Goal: Task Accomplishment & Management: Use online tool/utility

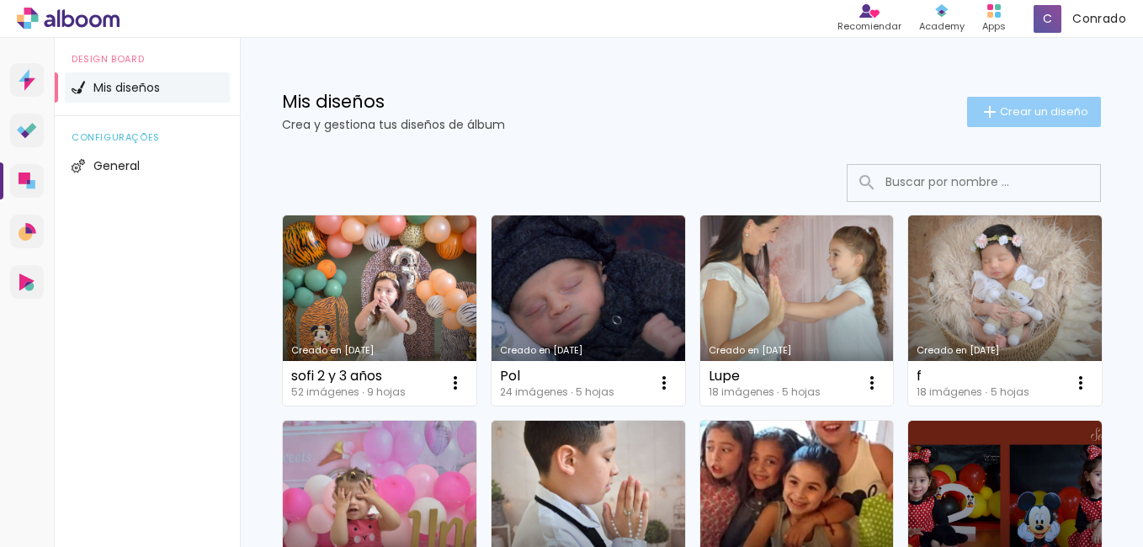
click at [1006, 113] on span "Crear un diseño" at bounding box center [1044, 111] width 88 height 11
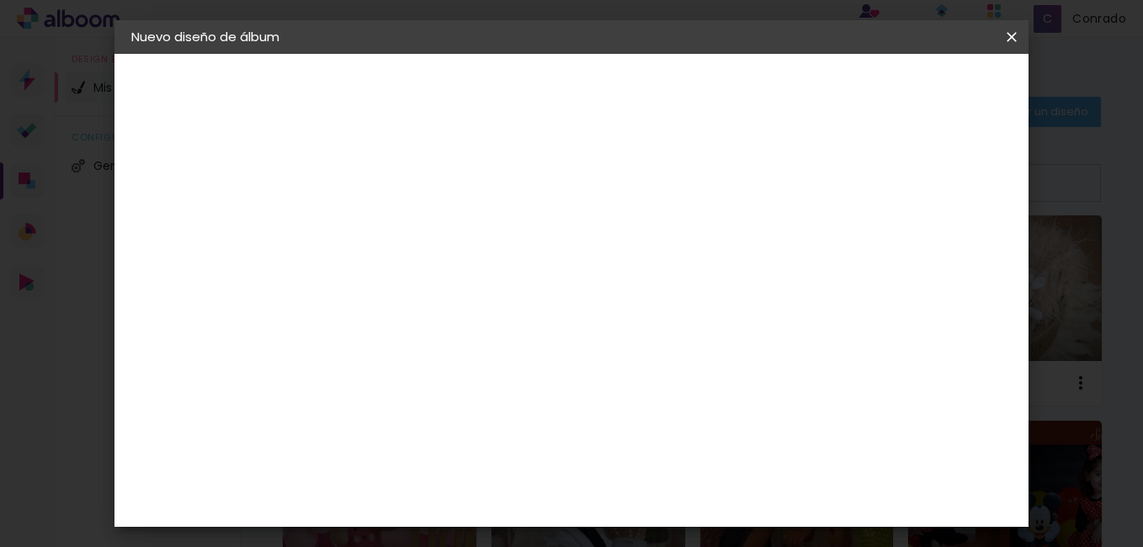
click at [406, 236] on input at bounding box center [406, 226] width 0 height 26
type input "VALENTINO"
type paper-input "VALENTINO"
click at [0, 0] on slot "Avanzar" at bounding box center [0, 0] width 0 height 0
click at [693, 264] on paper-item "Tamaño libre" at bounding box center [613, 255] width 157 height 37
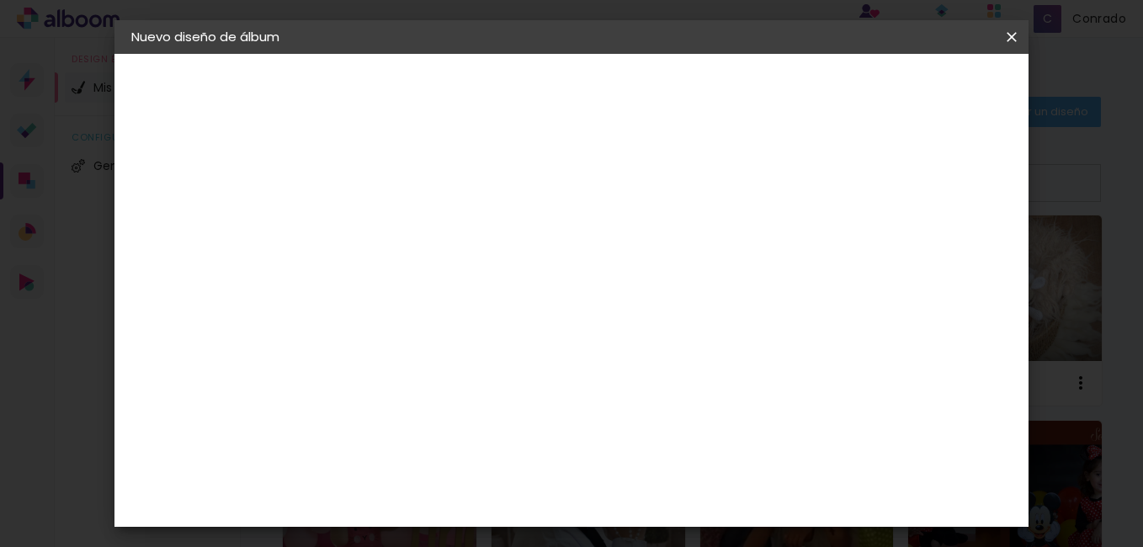
drag, startPoint x: 741, startPoint y: 264, endPoint x: 703, endPoint y: 257, distance: 37.6
click at [564, 258] on iron-icon at bounding box center [554, 256] width 20 height 20
click at [693, 98] on paper-button "Avanzar" at bounding box center [652, 89] width 81 height 29
click at [889, 91] on paper-button "Empezar diseño" at bounding box center [859, 89] width 127 height 29
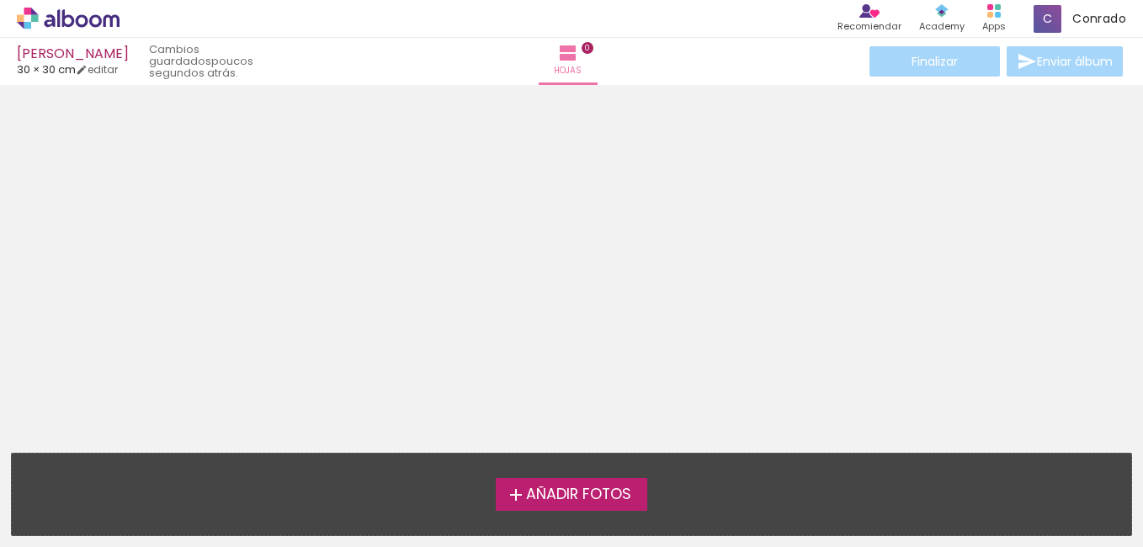
click at [553, 494] on span "Añadir Fotos" at bounding box center [578, 494] width 105 height 15
click at [0, 0] on input "file" at bounding box center [0, 0] width 0 height 0
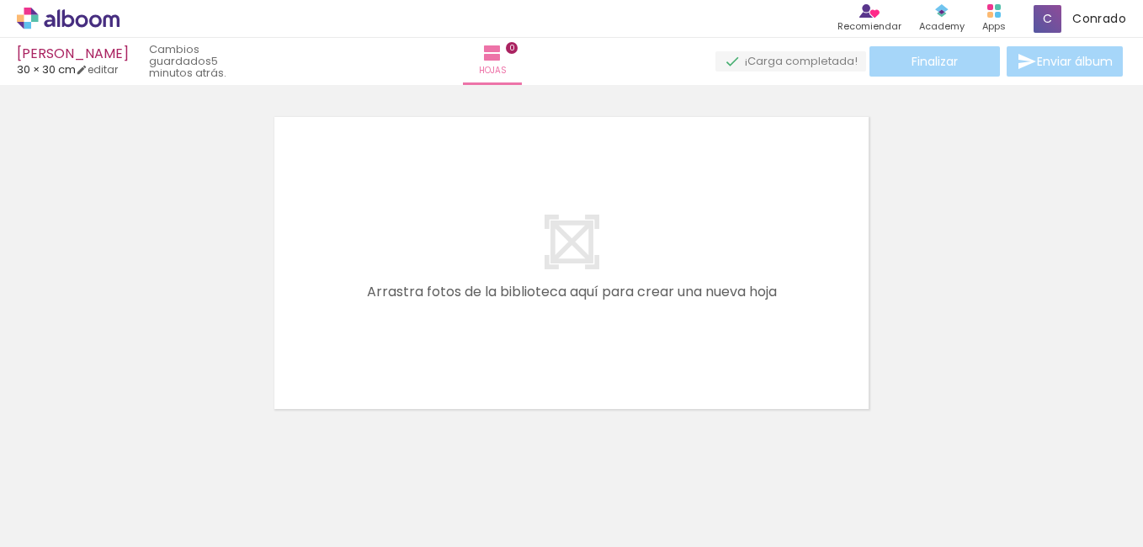
scroll to position [0, 1789]
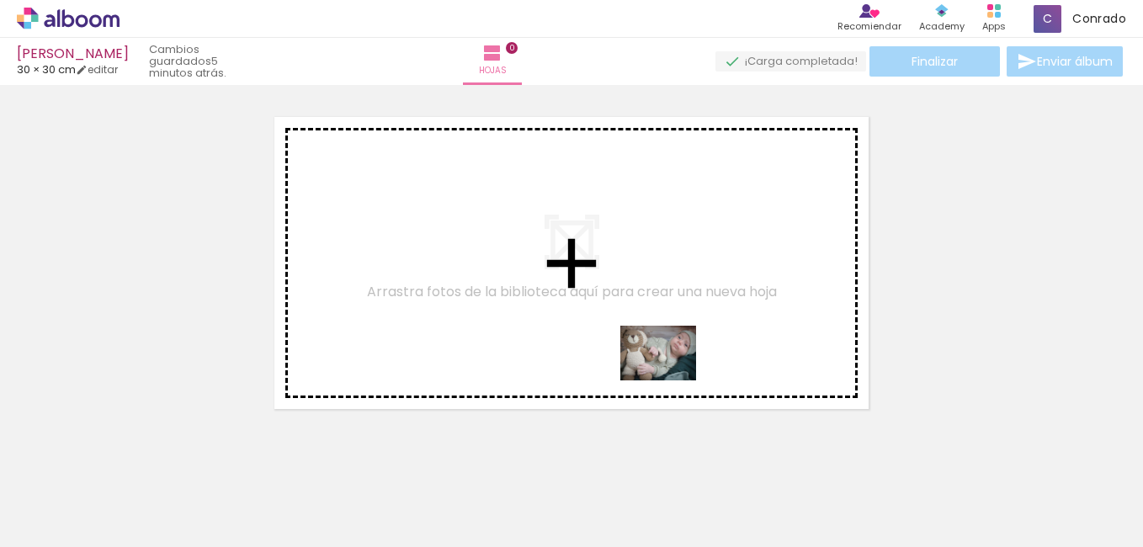
drag, startPoint x: 651, startPoint y: 482, endPoint x: 675, endPoint y: 371, distance: 113.5
click at [671, 372] on quentale-workspace at bounding box center [571, 273] width 1143 height 547
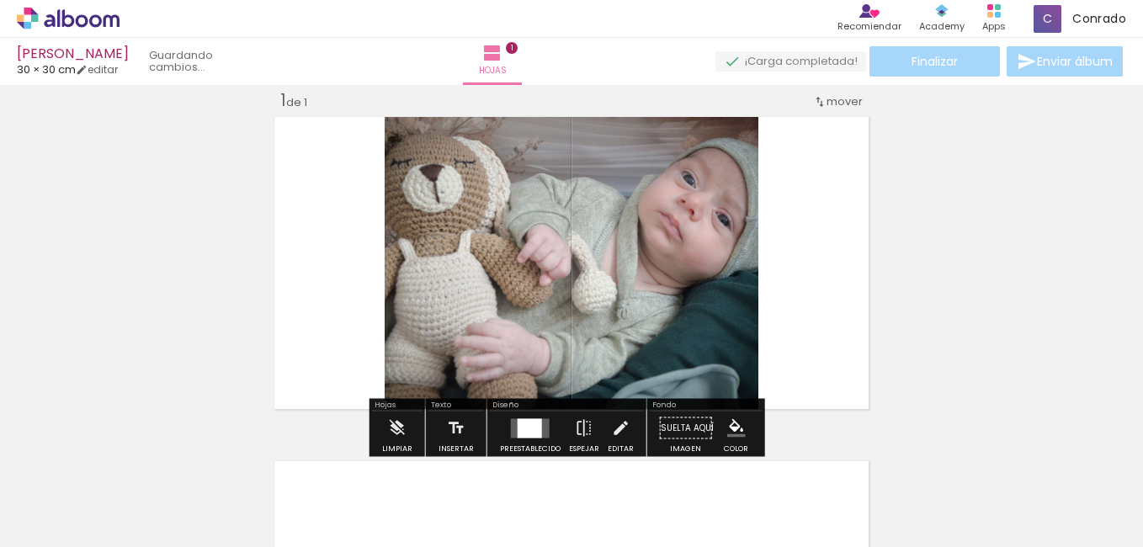
scroll to position [22, 0]
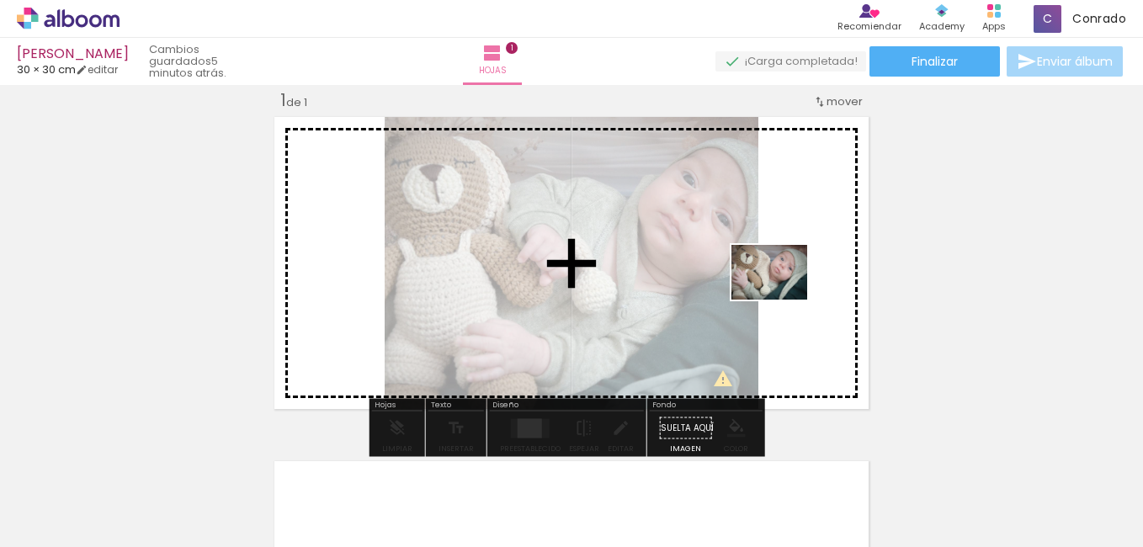
drag, startPoint x: 1010, startPoint y: 521, endPoint x: 779, endPoint y: 292, distance: 324.9
click at [779, 292] on quentale-workspace at bounding box center [571, 273] width 1143 height 547
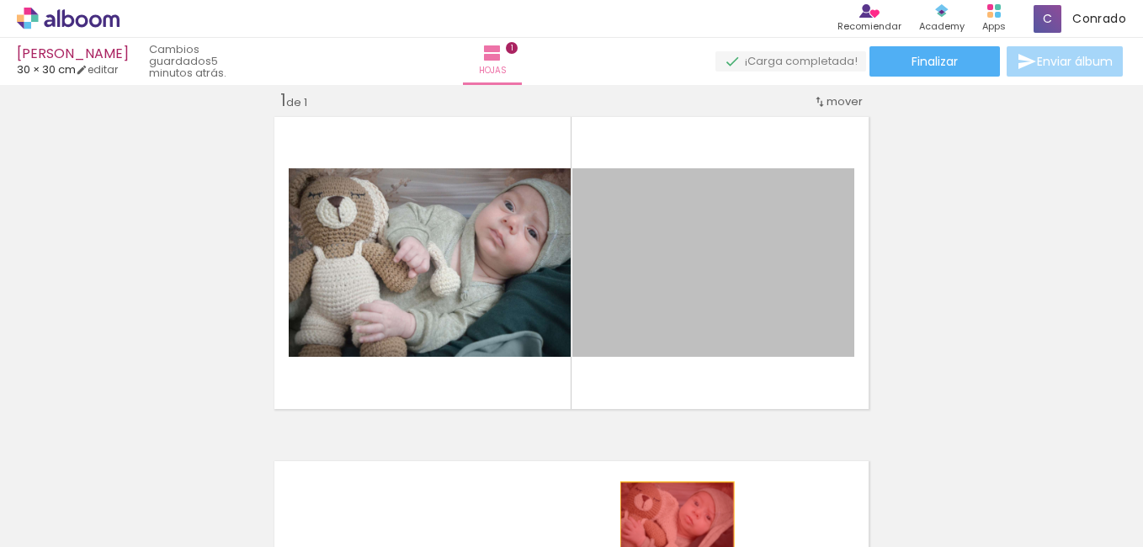
drag, startPoint x: 754, startPoint y: 264, endPoint x: 549, endPoint y: 342, distance: 218.6
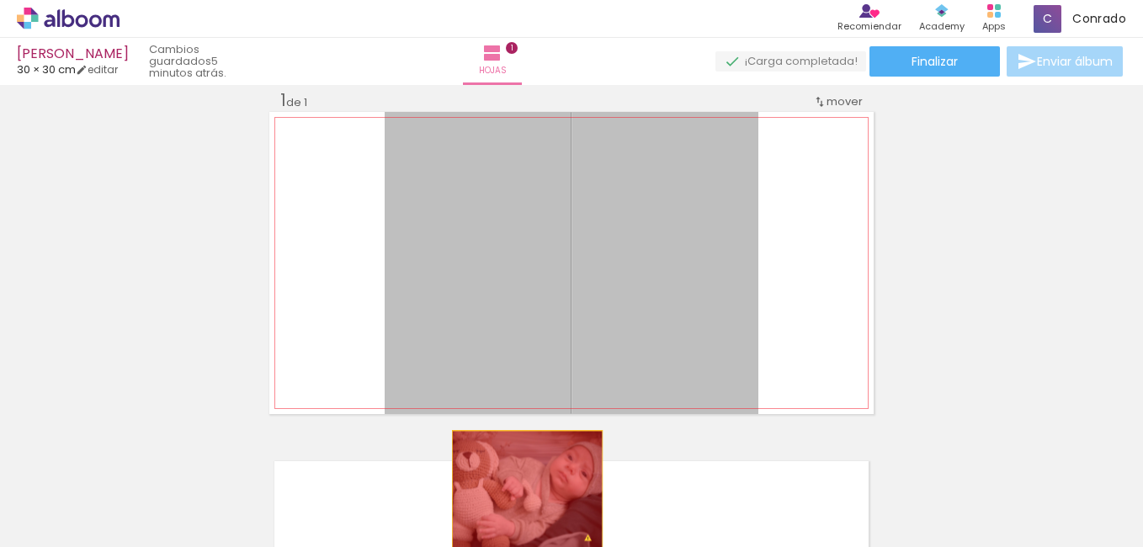
drag, startPoint x: 506, startPoint y: 276, endPoint x: 524, endPoint y: 486, distance: 210.3
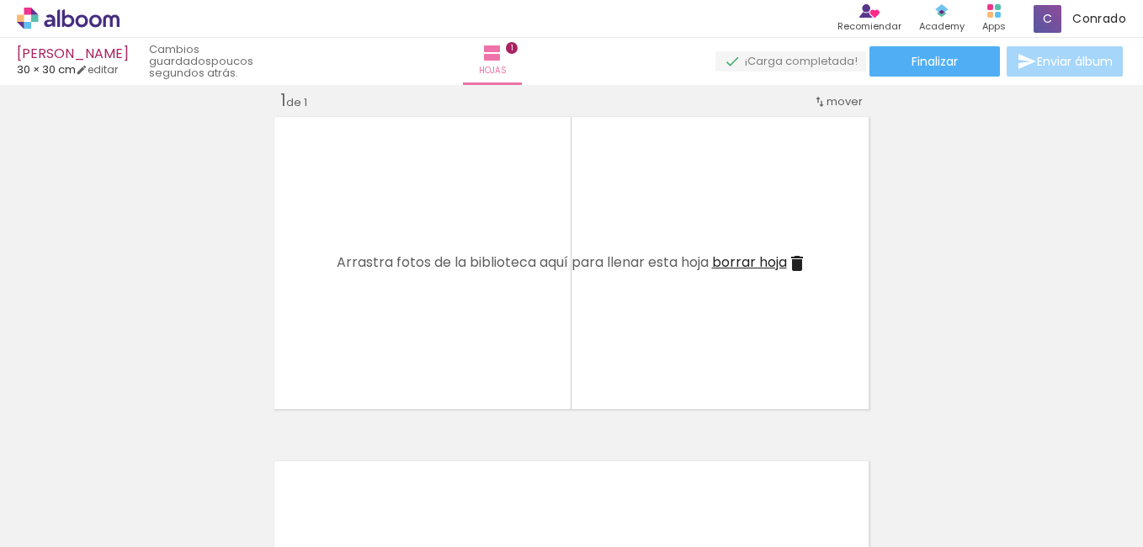
scroll to position [0, 2262]
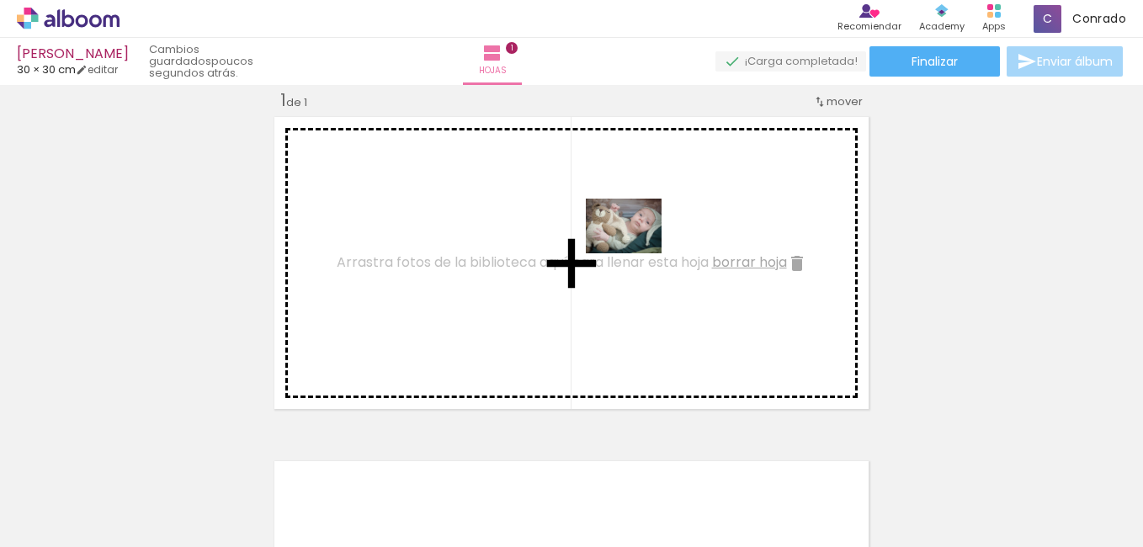
drag, startPoint x: 848, startPoint y: 504, endPoint x: 636, endPoint y: 249, distance: 331.6
click at [636, 249] on quentale-workspace at bounding box center [571, 273] width 1143 height 547
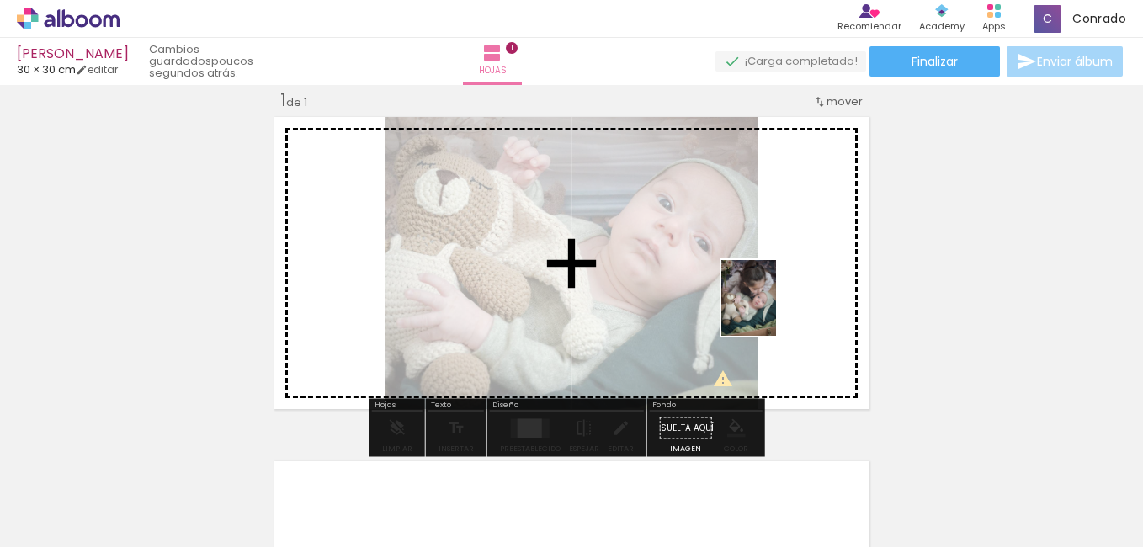
drag, startPoint x: 935, startPoint y: 503, endPoint x: 760, endPoint y: 295, distance: 271.7
click at [764, 298] on quentale-workspace at bounding box center [571, 273] width 1143 height 547
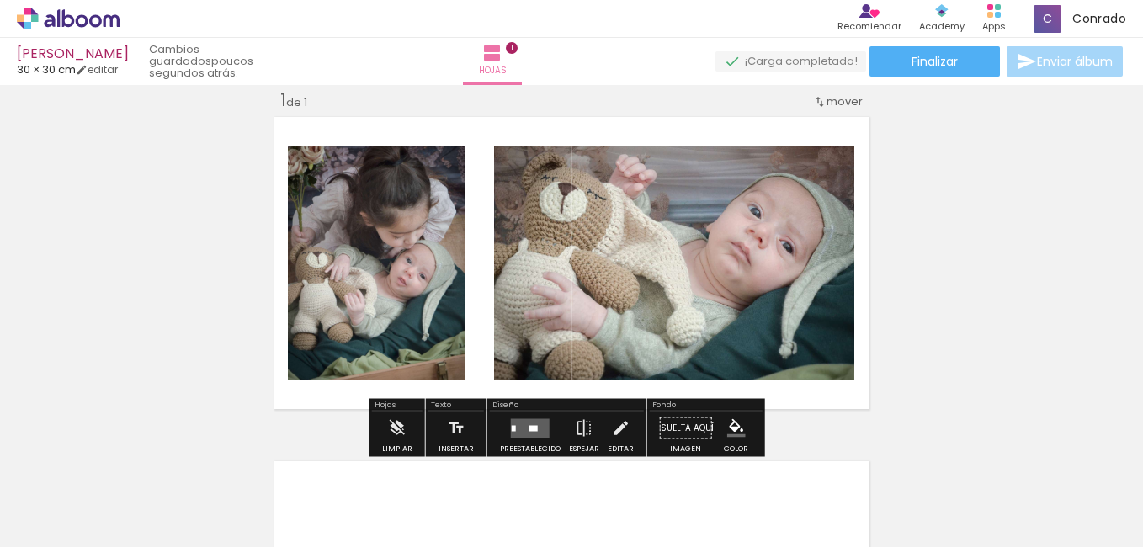
click at [527, 432] on quentale-layouter at bounding box center [530, 427] width 39 height 19
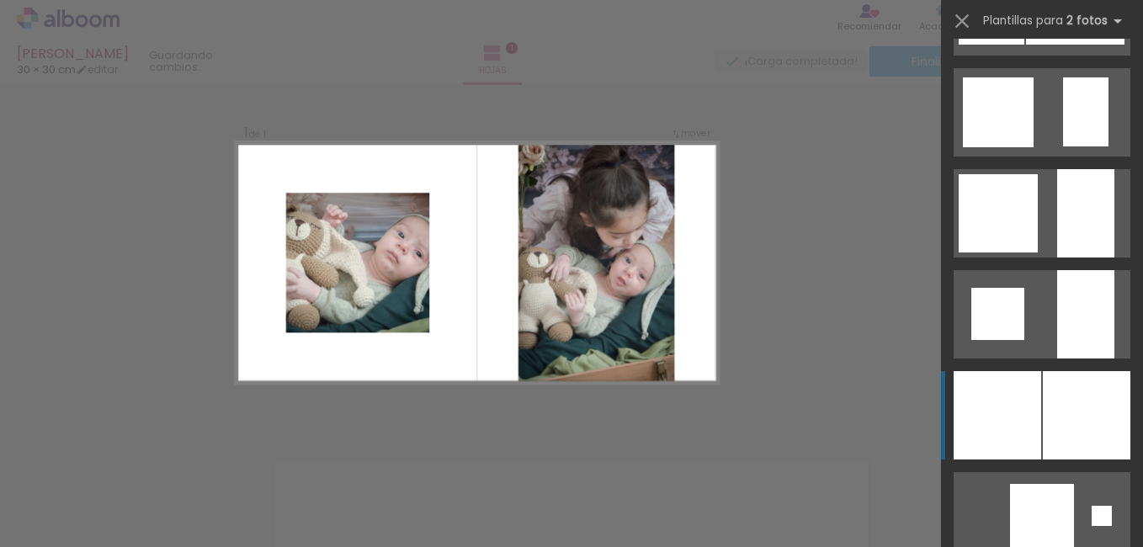
scroll to position [1683, 0]
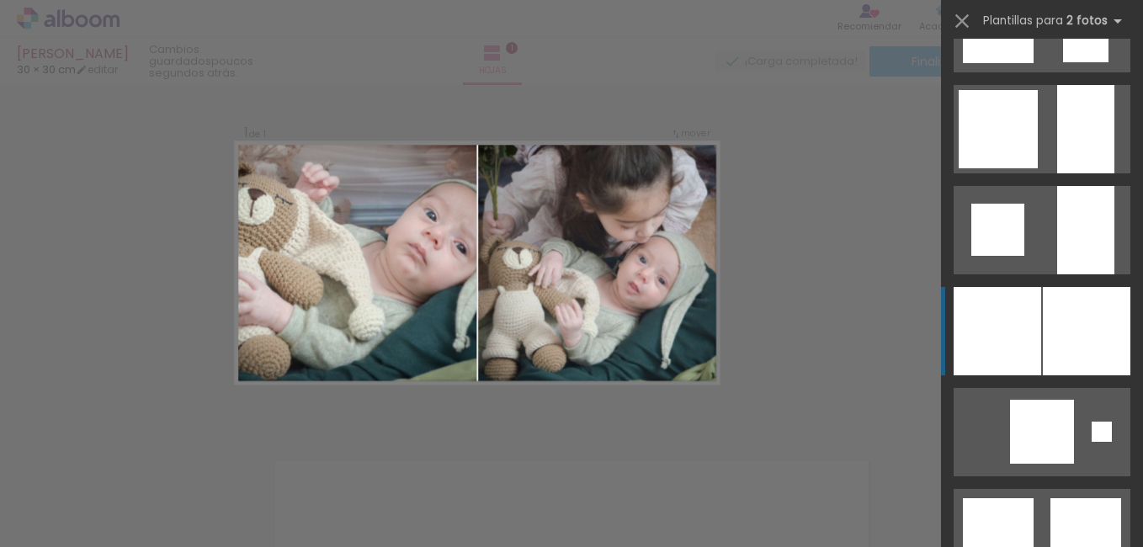
click at [1054, 342] on div at bounding box center [1087, 331] width 88 height 88
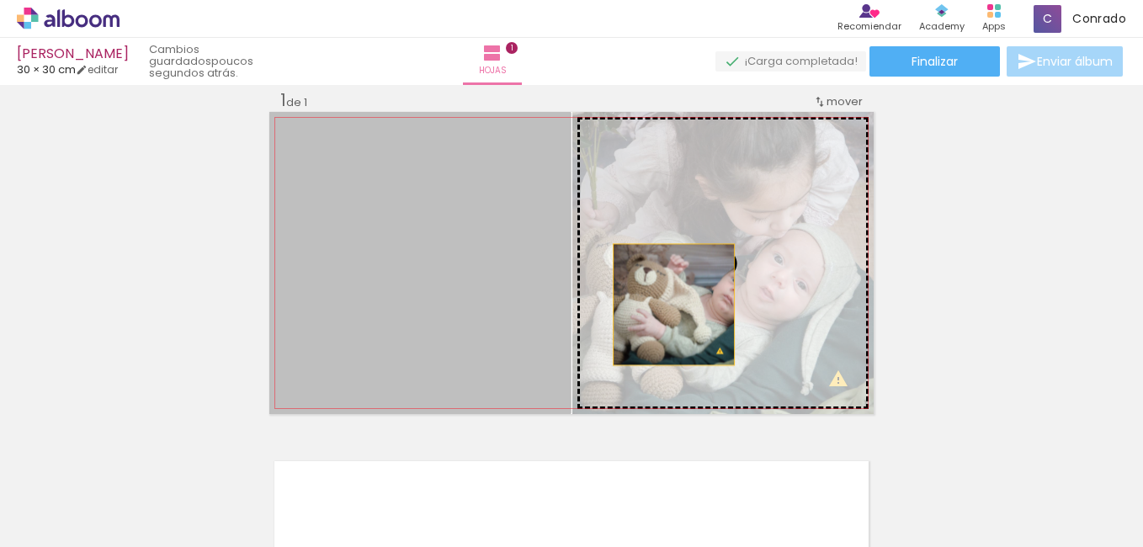
drag, startPoint x: 449, startPoint y: 321, endPoint x: 669, endPoint y: 305, distance: 221.1
click at [0, 0] on slot at bounding box center [0, 0] width 0 height 0
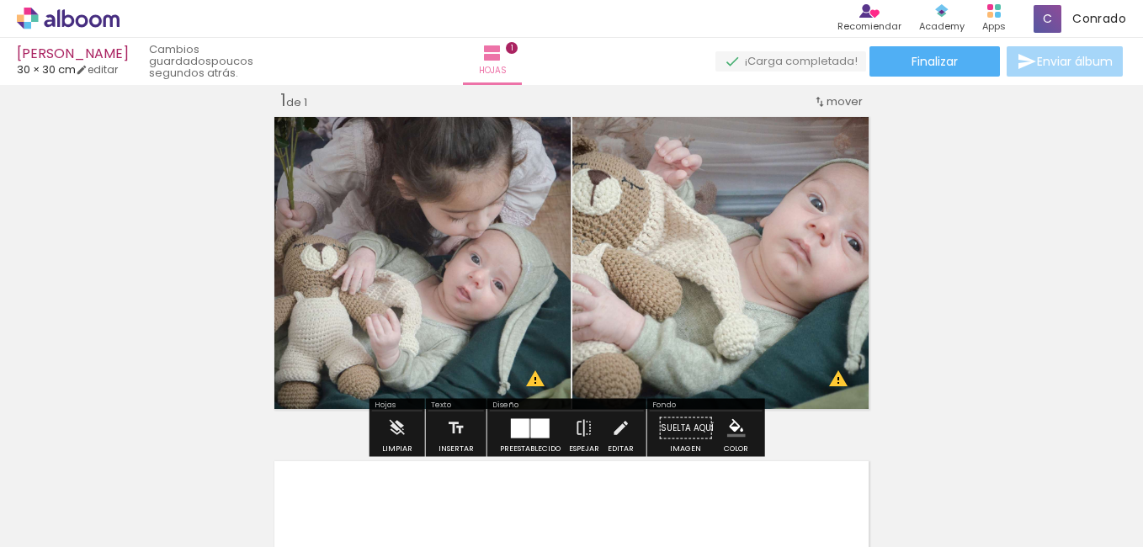
drag, startPoint x: 526, startPoint y: 429, endPoint x: 563, endPoint y: 426, distance: 37.2
click at [526, 427] on quentale-layouter at bounding box center [530, 427] width 39 height 19
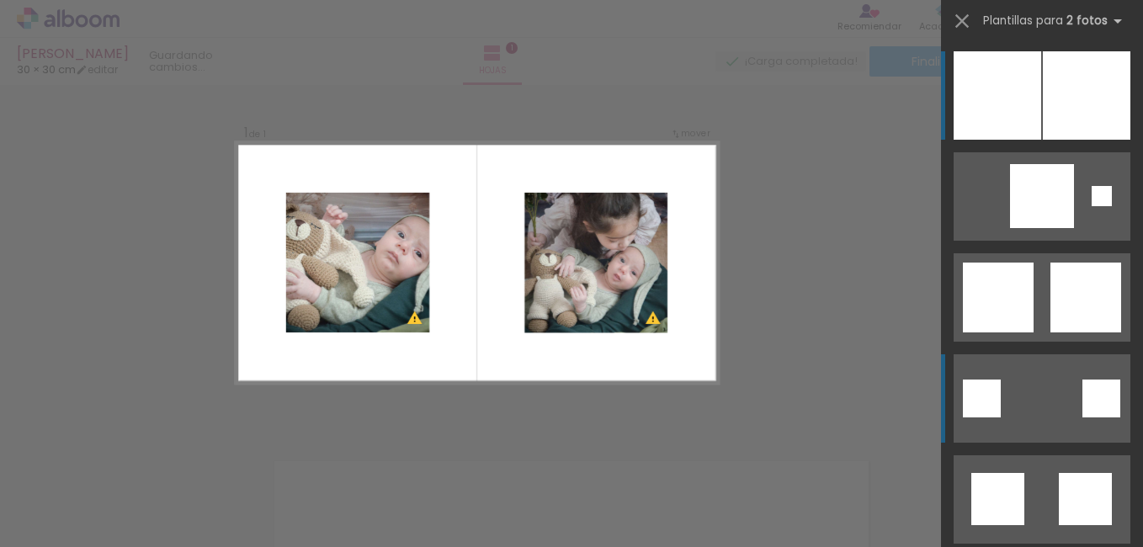
scroll to position [2087, 0]
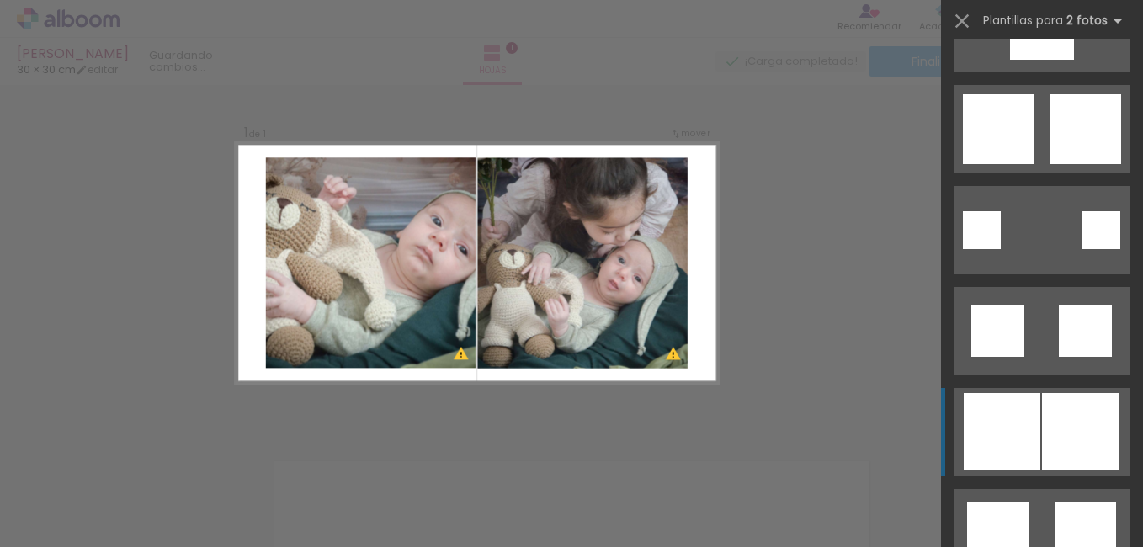
click at [1077, 415] on div at bounding box center [1080, 431] width 77 height 77
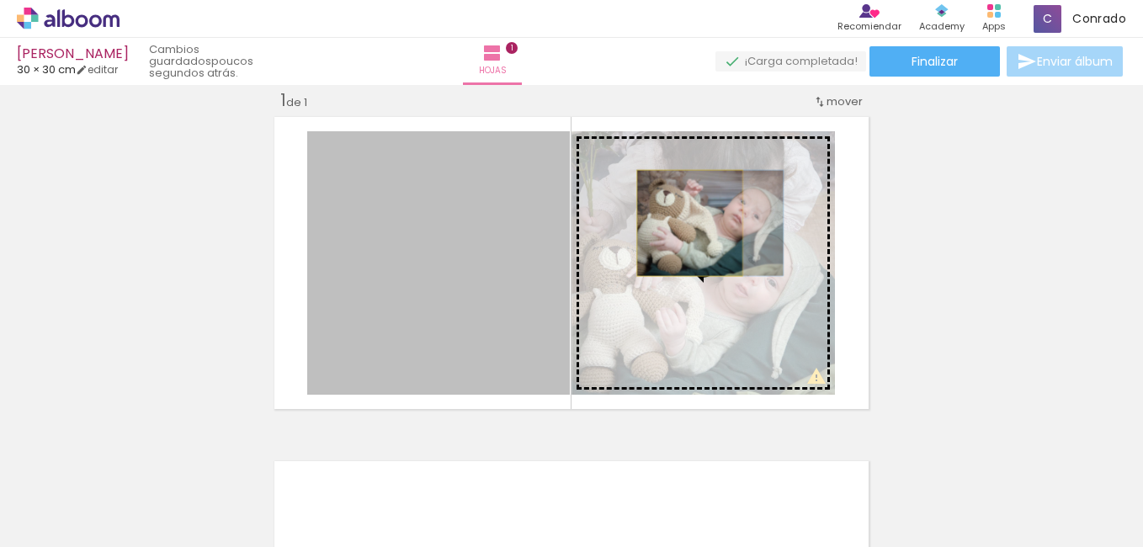
drag, startPoint x: 393, startPoint y: 260, endPoint x: 683, endPoint y: 223, distance: 292.7
click at [0, 0] on slot at bounding box center [0, 0] width 0 height 0
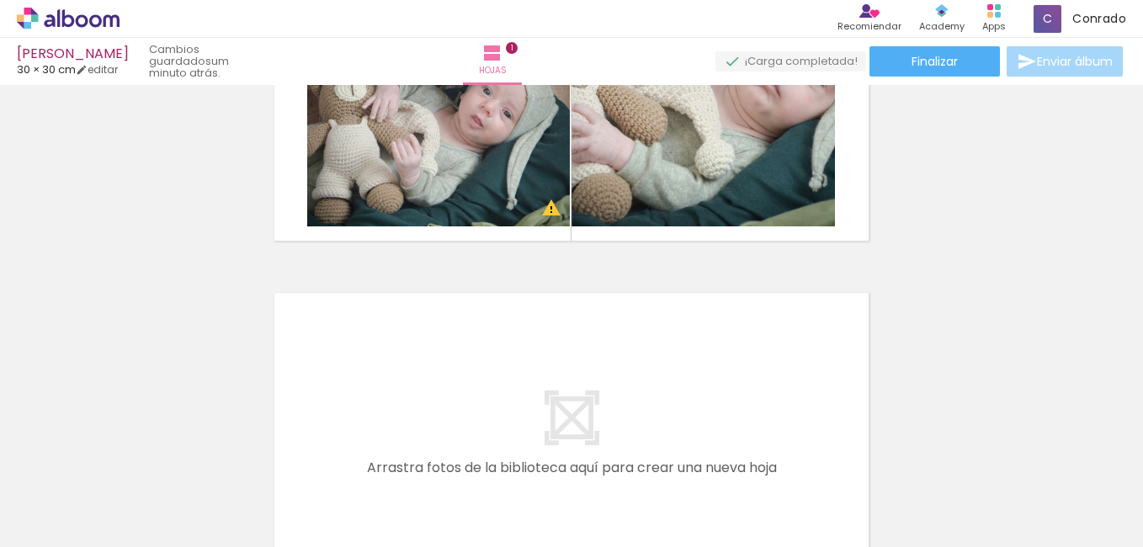
scroll to position [274, 0]
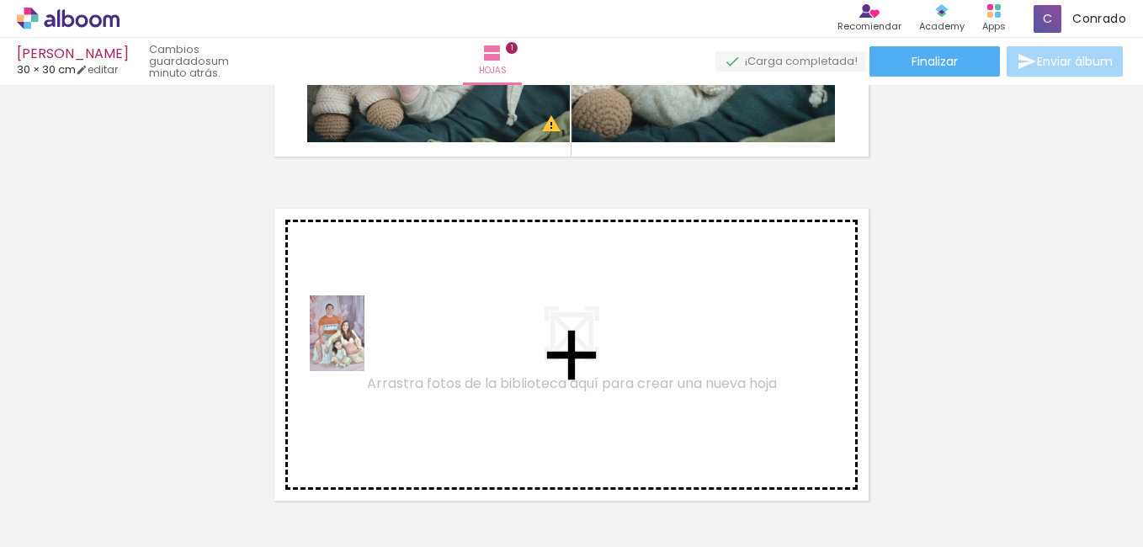
drag, startPoint x: 277, startPoint y: 522, endPoint x: 362, endPoint y: 346, distance: 195.3
click at [362, 346] on quentale-workspace at bounding box center [571, 273] width 1143 height 547
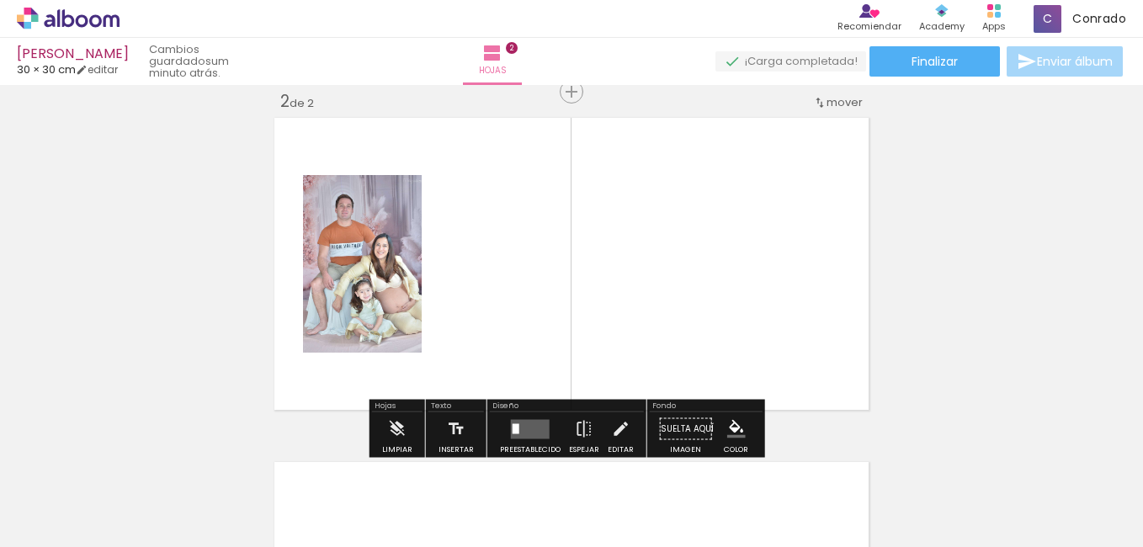
scroll to position [366, 0]
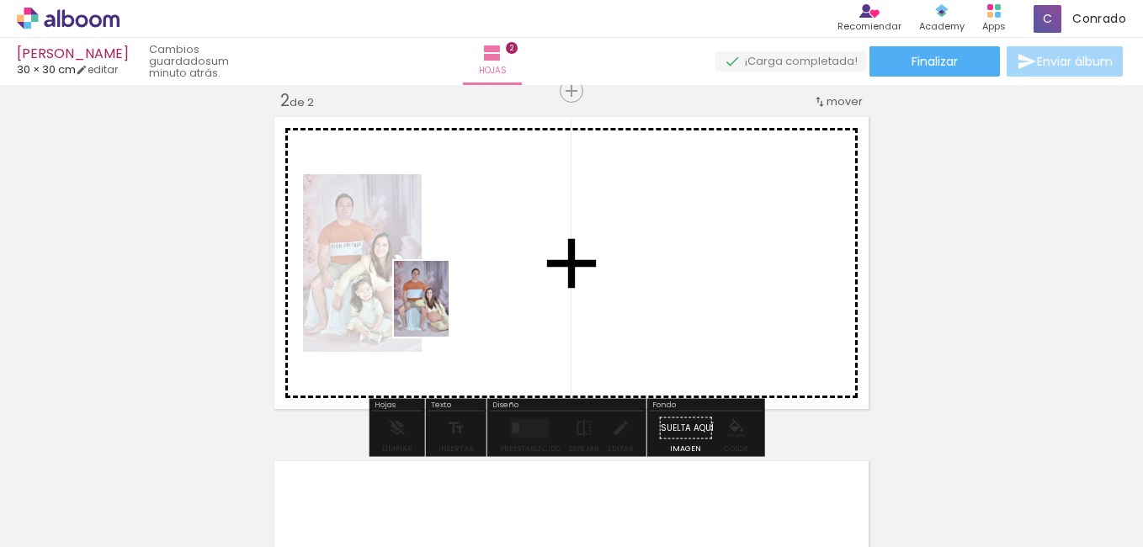
drag, startPoint x: 380, startPoint y: 465, endPoint x: 505, endPoint y: 390, distance: 145.3
click at [445, 310] on quentale-workspace at bounding box center [571, 273] width 1143 height 547
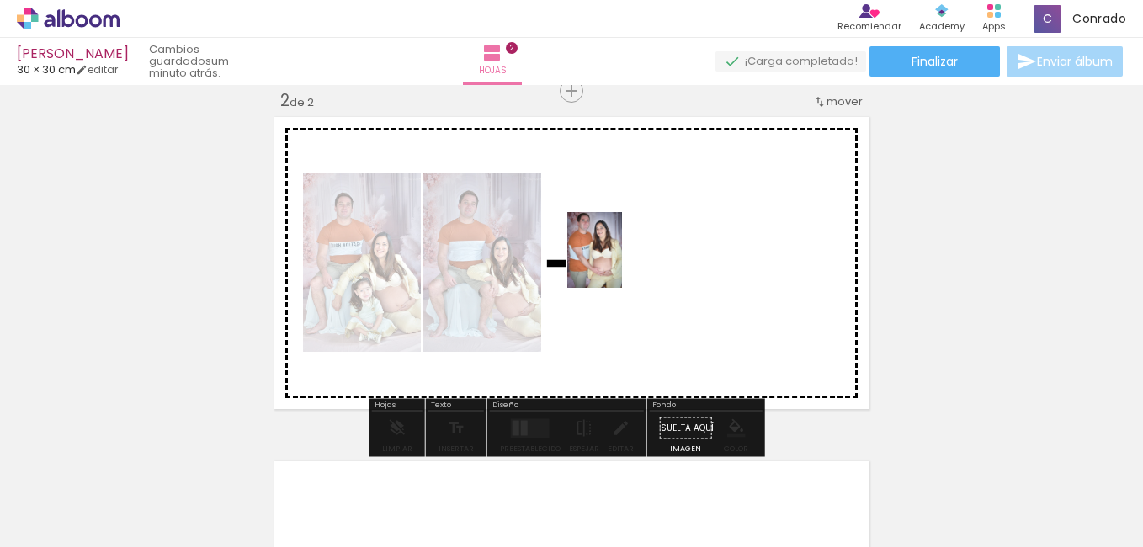
drag, startPoint x: 490, startPoint y: 453, endPoint x: 618, endPoint y: 263, distance: 229.2
click at [618, 263] on quentale-workspace at bounding box center [571, 273] width 1143 height 547
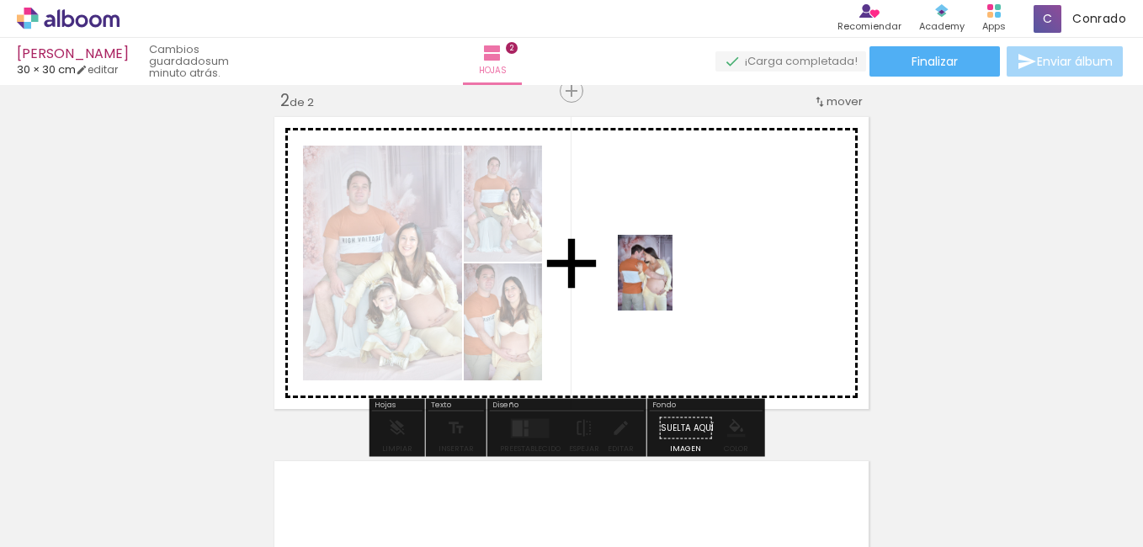
drag, startPoint x: 571, startPoint y: 518, endPoint x: 671, endPoint y: 286, distance: 252.6
click at [670, 285] on quentale-workspace at bounding box center [571, 273] width 1143 height 547
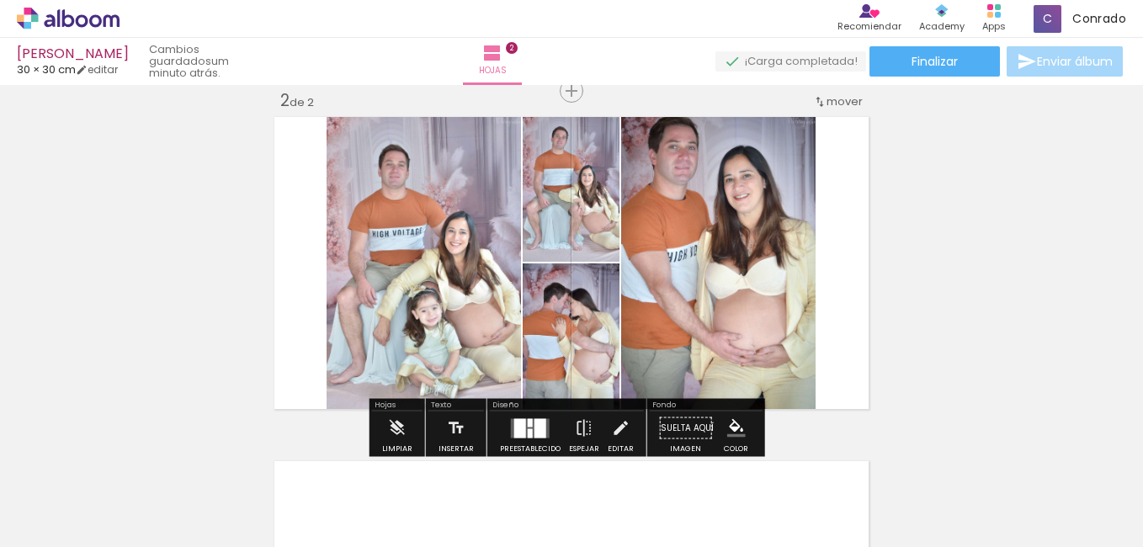
click at [523, 443] on quentale-thumb at bounding box center [527, 490] width 94 height 97
click at [528, 433] on div at bounding box center [530, 432] width 5 height 9
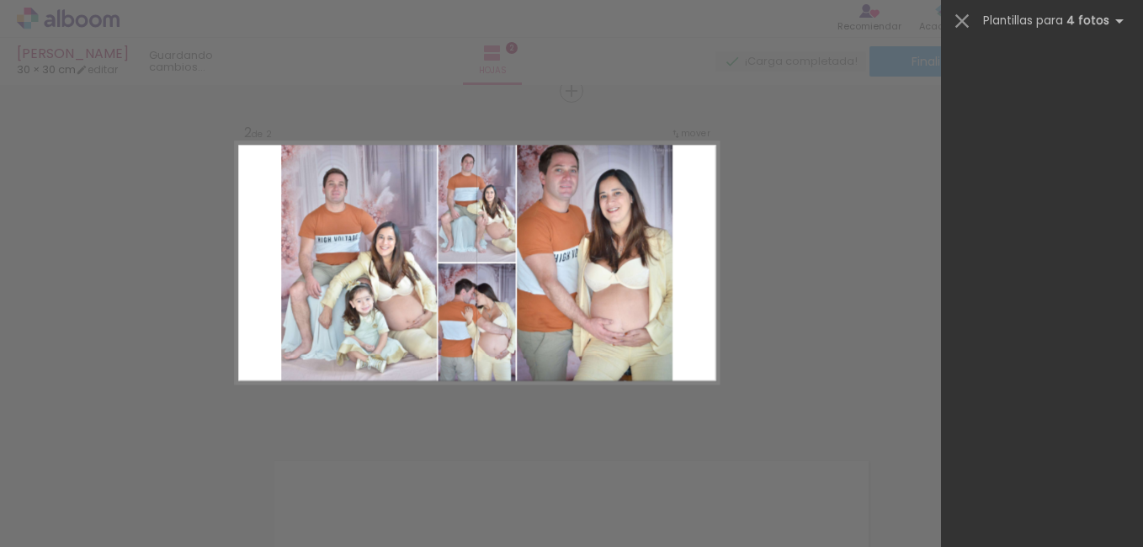
scroll to position [0, 0]
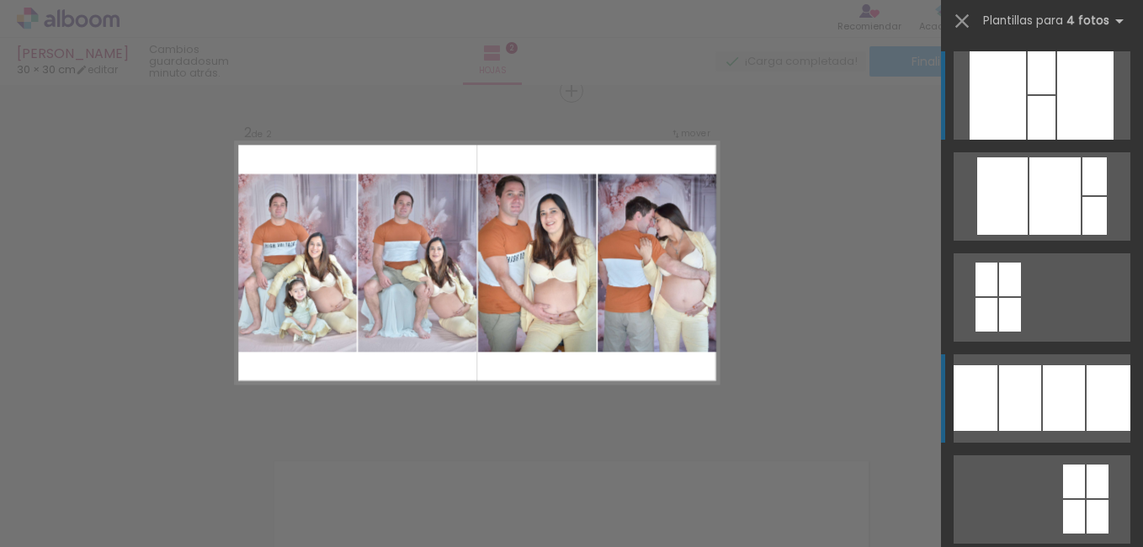
click at [1024, 404] on div at bounding box center [1020, 398] width 42 height 66
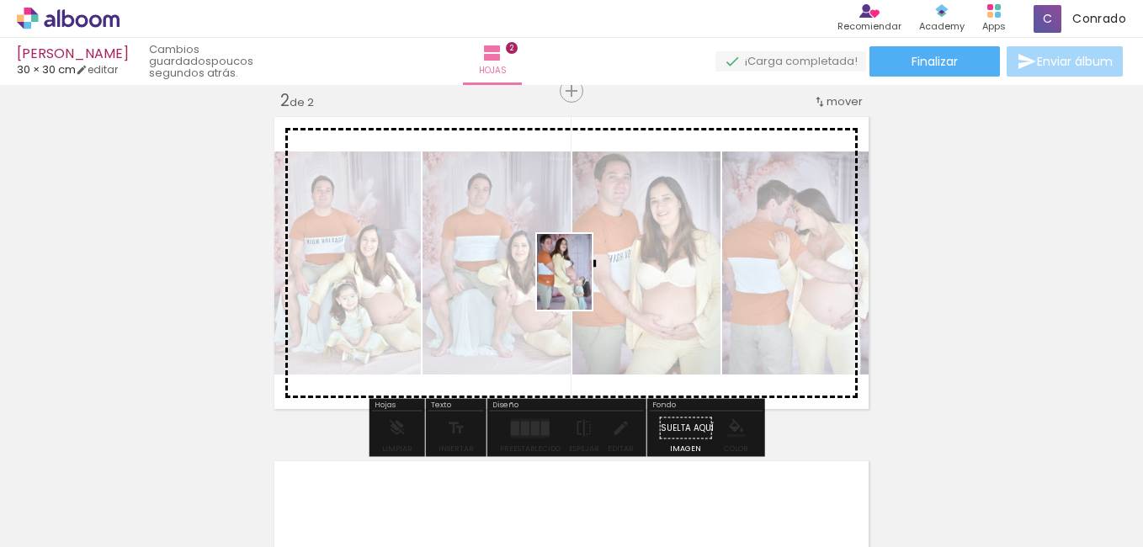
drag, startPoint x: 650, startPoint y: 500, endPoint x: 587, endPoint y: 284, distance: 224.2
click at [587, 284] on quentale-workspace at bounding box center [571, 273] width 1143 height 547
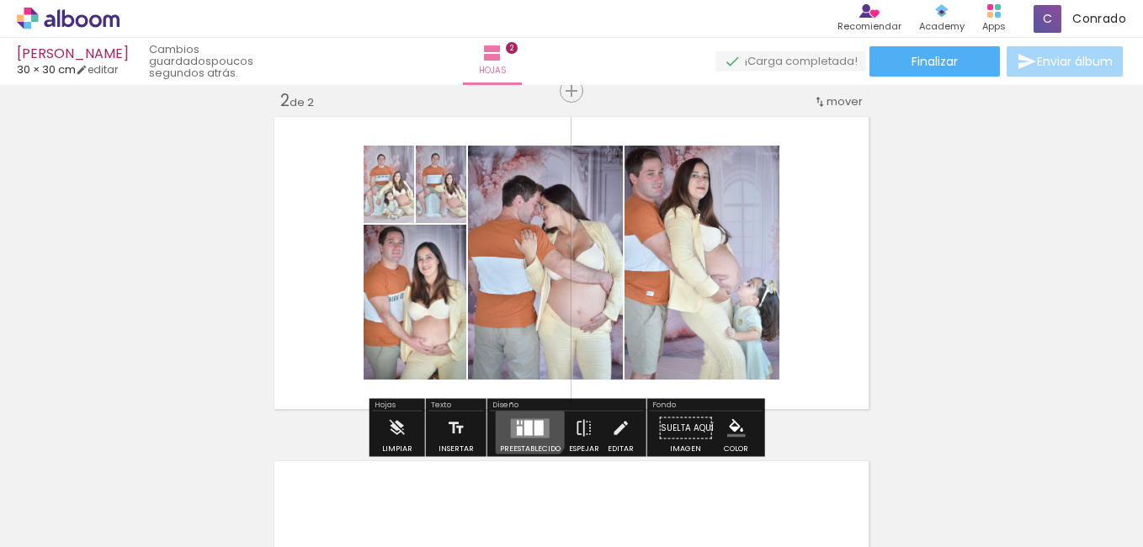
click at [524, 424] on div at bounding box center [528, 427] width 8 height 15
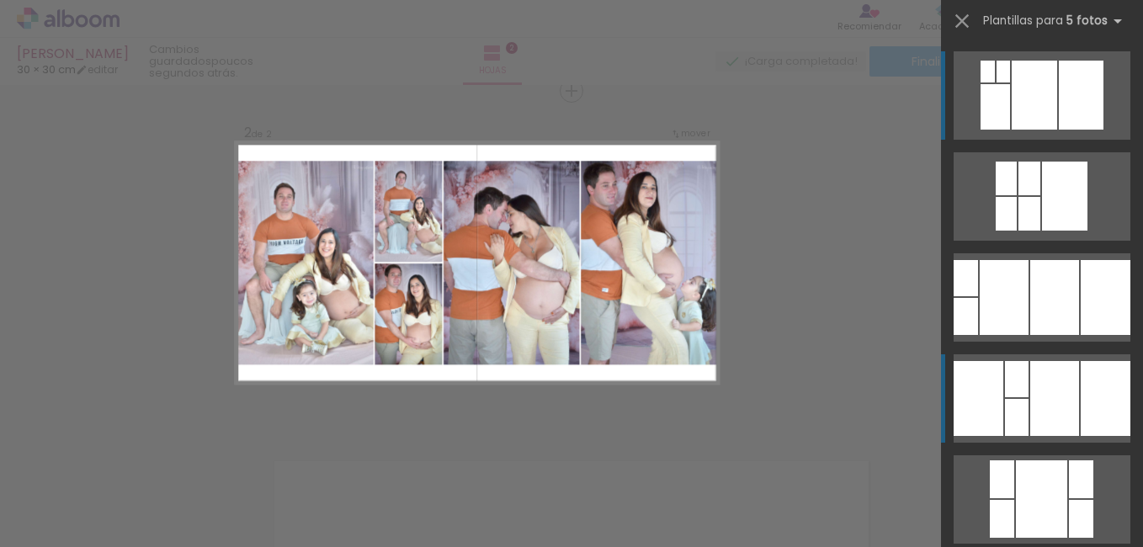
click at [1047, 388] on div at bounding box center [1054, 398] width 49 height 75
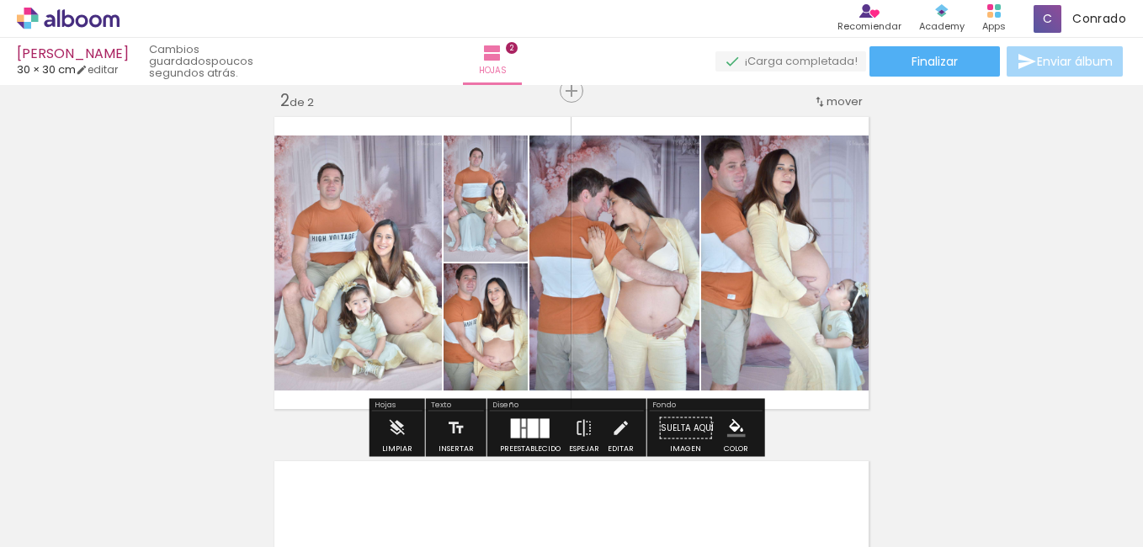
click at [512, 425] on div at bounding box center [515, 427] width 9 height 19
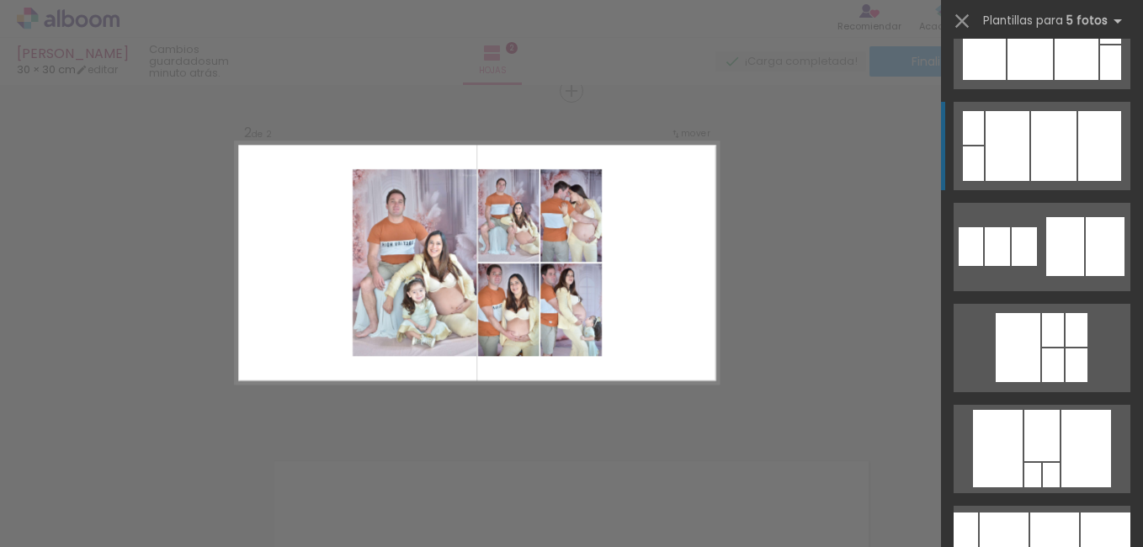
scroll to position [2154, 0]
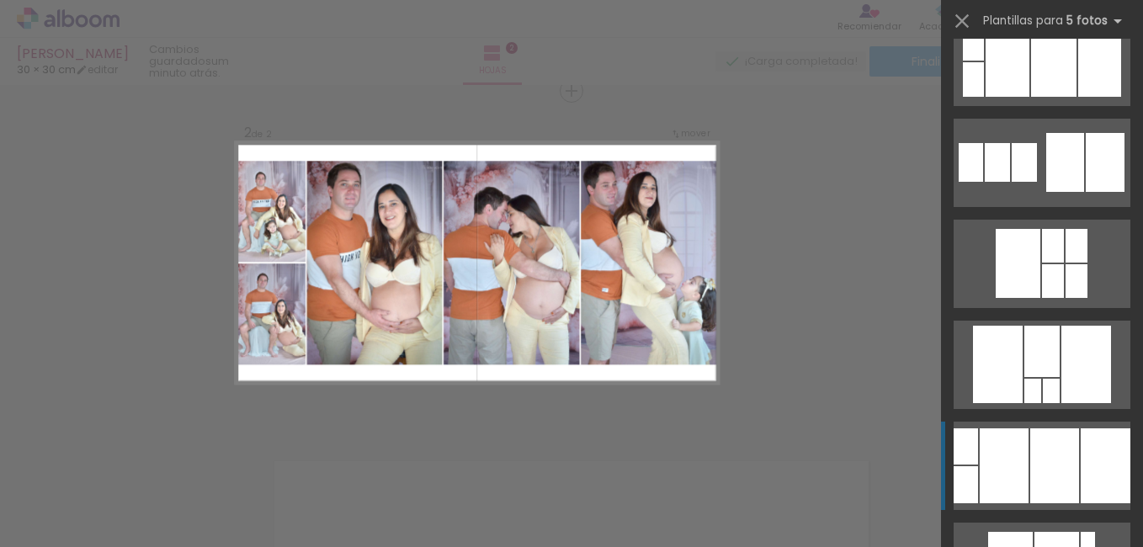
click at [1039, 455] on div at bounding box center [1054, 465] width 49 height 75
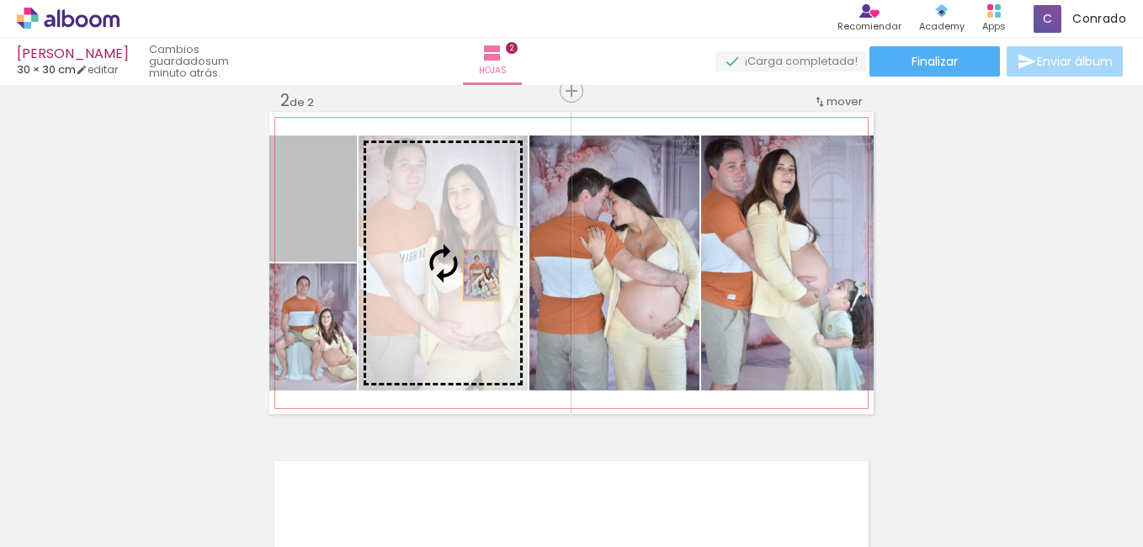
drag, startPoint x: 311, startPoint y: 200, endPoint x: 471, endPoint y: 269, distance: 174.1
click at [0, 0] on slot at bounding box center [0, 0] width 0 height 0
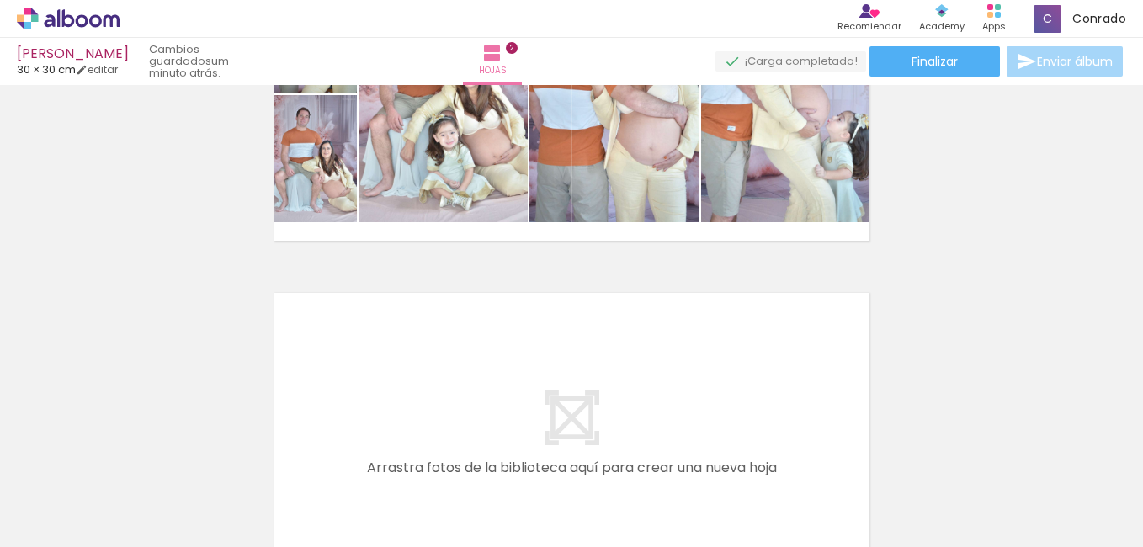
scroll to position [619, 0]
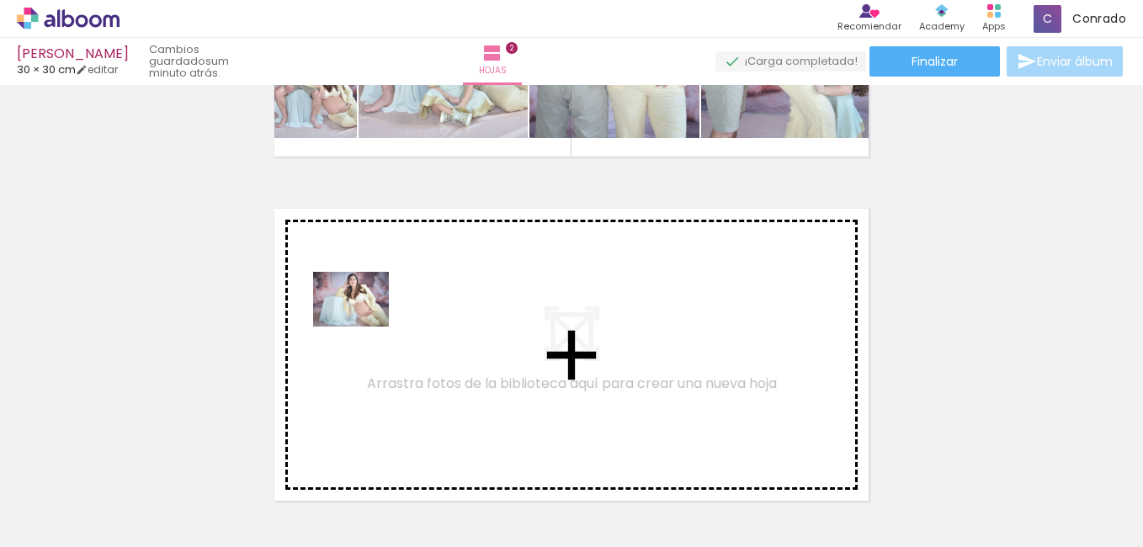
drag, startPoint x: 165, startPoint y: 495, endPoint x: 364, endPoint y: 322, distance: 263.1
click at [364, 322] on quentale-workspace at bounding box center [571, 273] width 1143 height 547
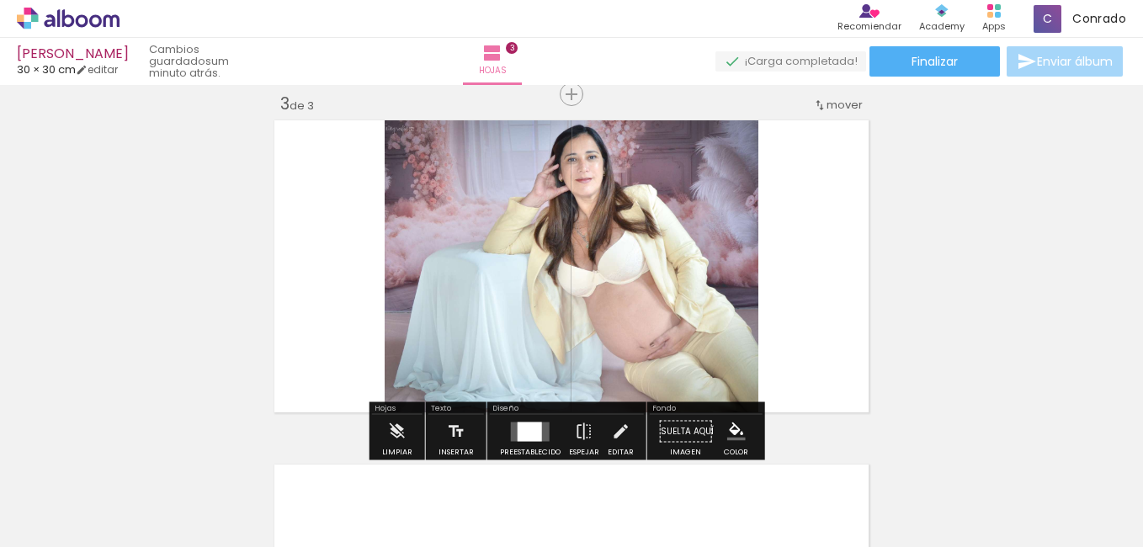
scroll to position [710, 0]
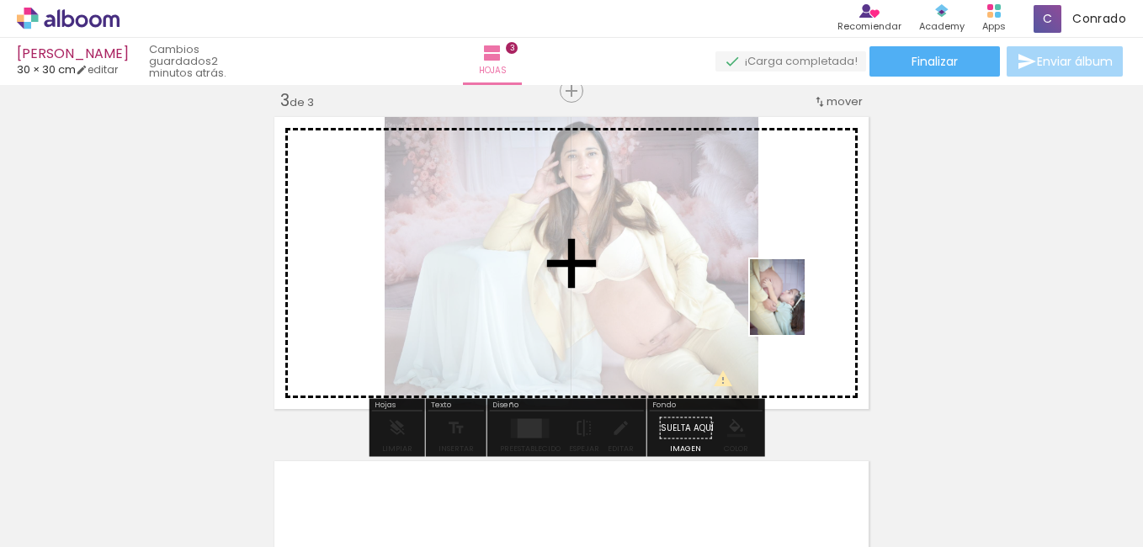
drag, startPoint x: 742, startPoint y: 512, endPoint x: 800, endPoint y: 307, distance: 212.6
click at [800, 308] on quentale-workspace at bounding box center [571, 273] width 1143 height 547
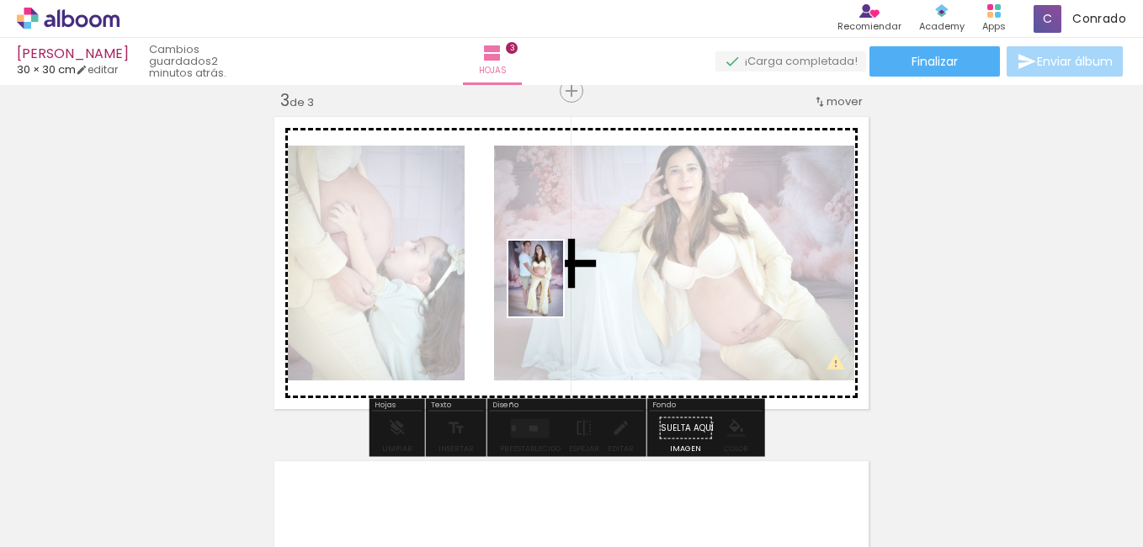
drag, startPoint x: 841, startPoint y: 495, endPoint x: 762, endPoint y: 375, distance: 143.3
click at [558, 289] on quentale-workspace at bounding box center [571, 273] width 1143 height 547
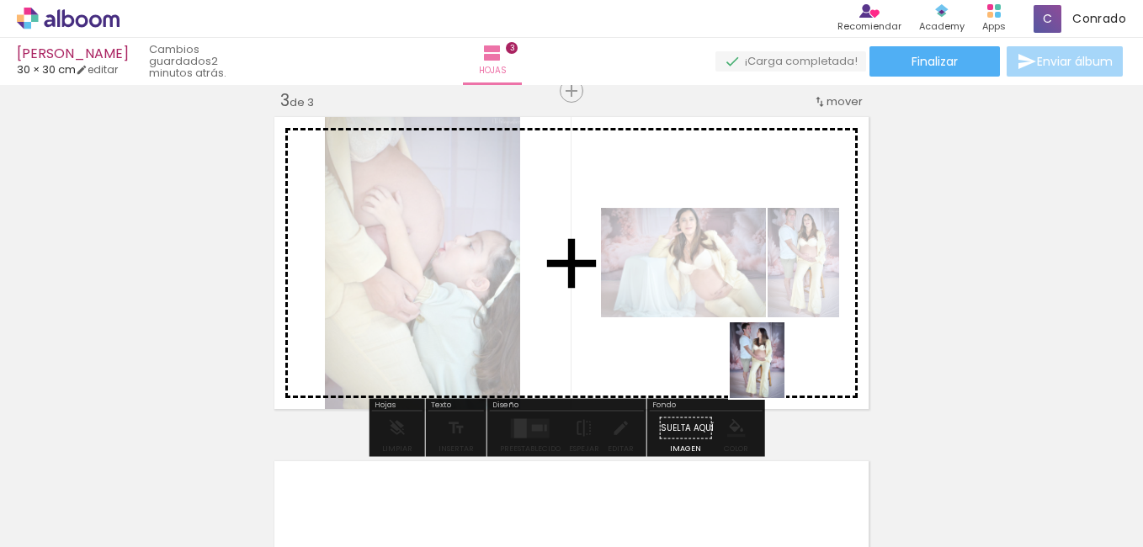
drag, startPoint x: 934, startPoint y: 507, endPoint x: 779, endPoint y: 374, distance: 204.1
click at [779, 373] on quentale-workspace at bounding box center [571, 273] width 1143 height 547
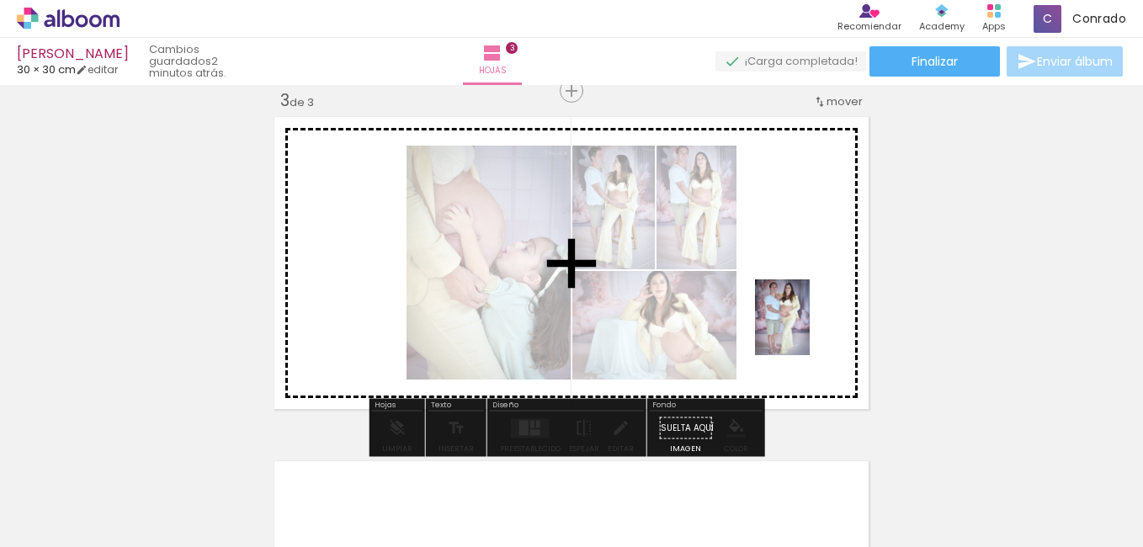
drag, startPoint x: 1020, startPoint y: 508, endPoint x: 804, endPoint y: 326, distance: 283.0
click at [804, 327] on quentale-workspace at bounding box center [571, 273] width 1143 height 547
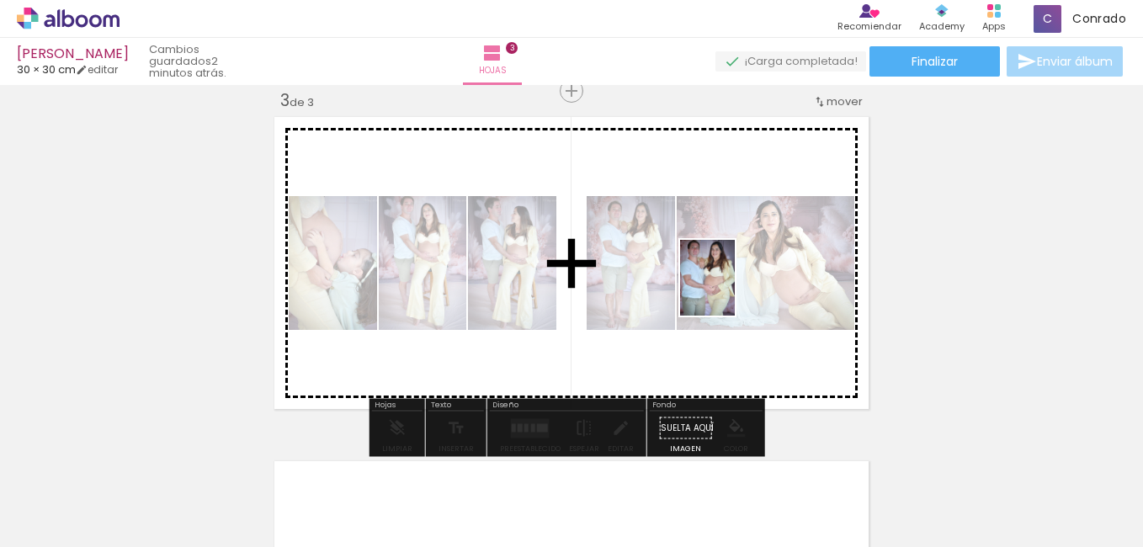
drag, startPoint x: 1132, startPoint y: 514, endPoint x: 769, endPoint y: 461, distance: 366.5
click at [707, 279] on quentale-workspace at bounding box center [571, 273] width 1143 height 547
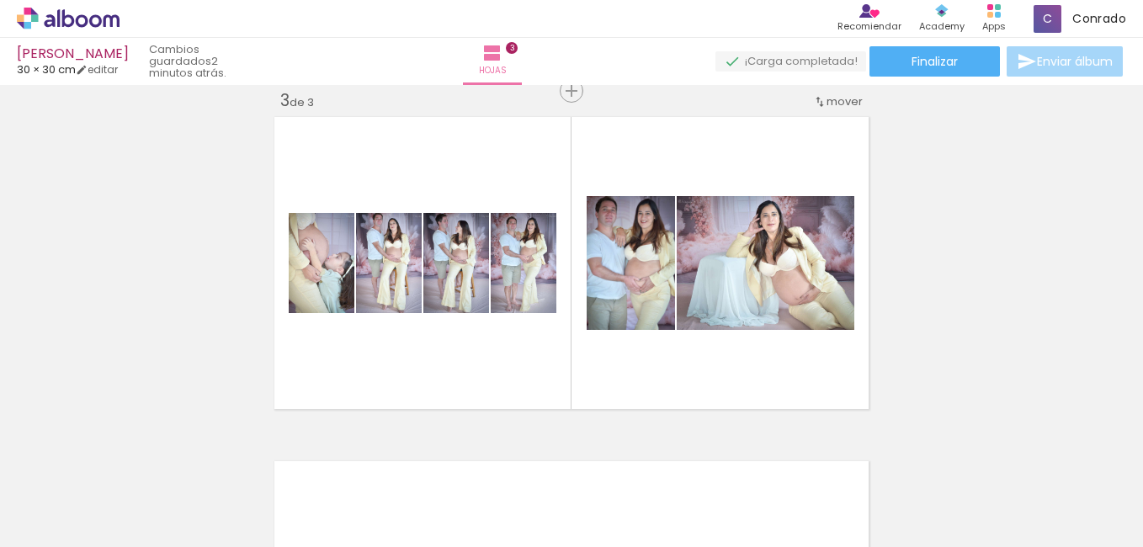
scroll to position [0, 0]
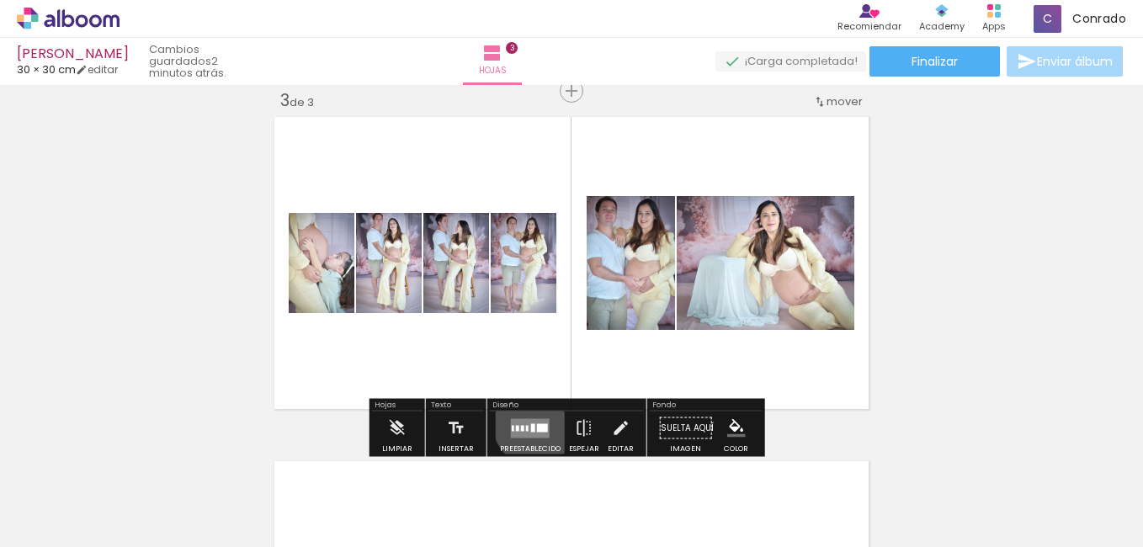
click at [532, 424] on quentale-layouter at bounding box center [530, 427] width 39 height 19
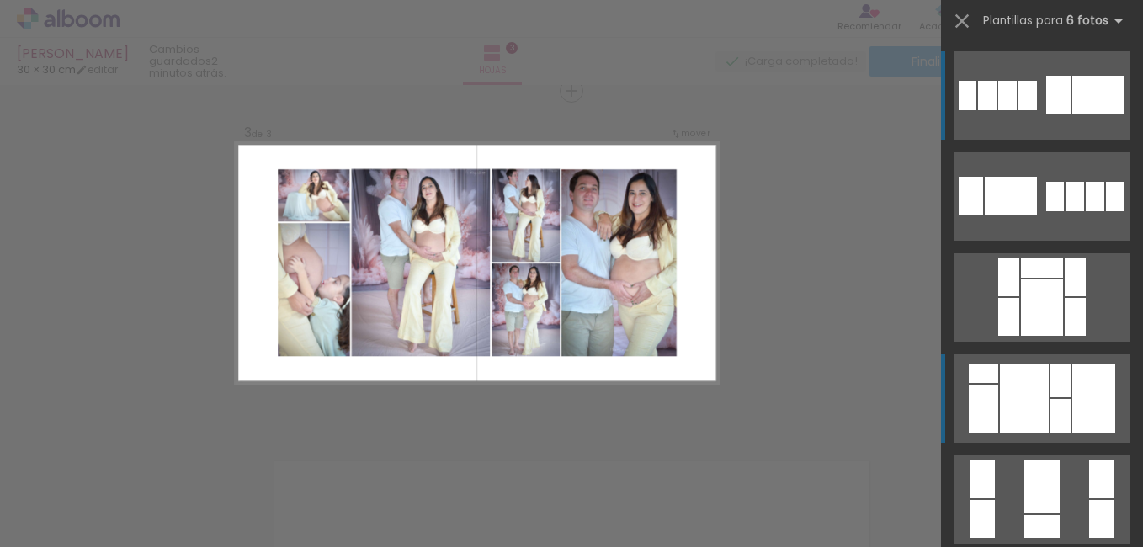
click at [1078, 385] on div at bounding box center [1093, 398] width 43 height 69
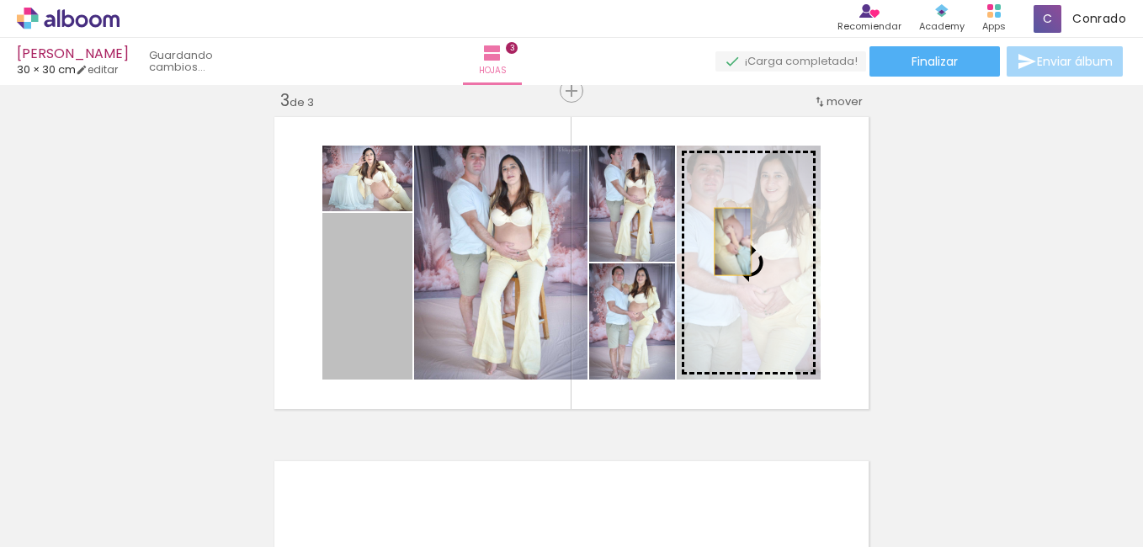
drag, startPoint x: 364, startPoint y: 300, endPoint x: 726, endPoint y: 239, distance: 367.9
click at [0, 0] on slot at bounding box center [0, 0] width 0 height 0
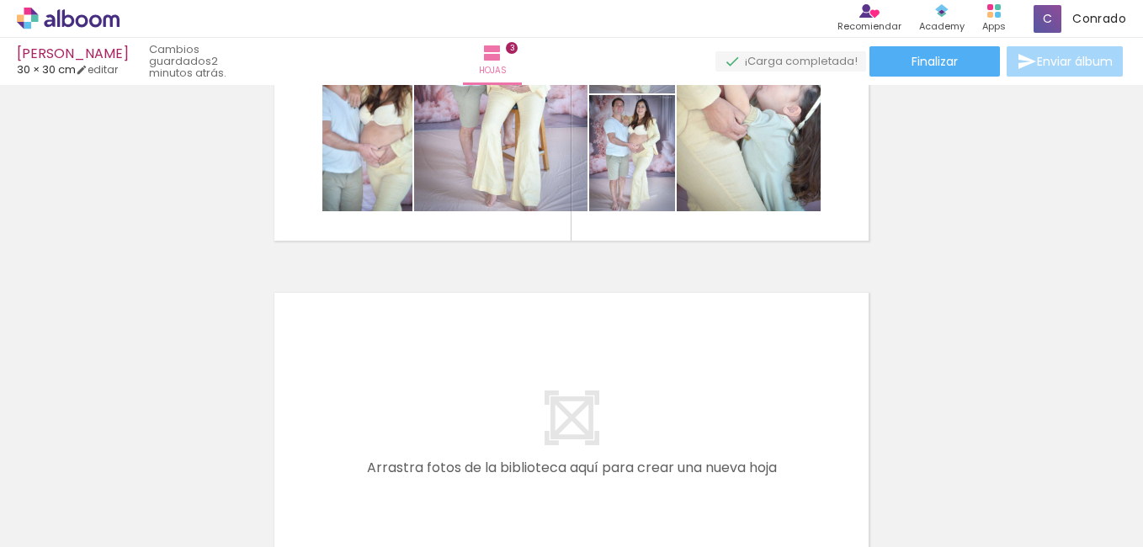
scroll to position [0, 860]
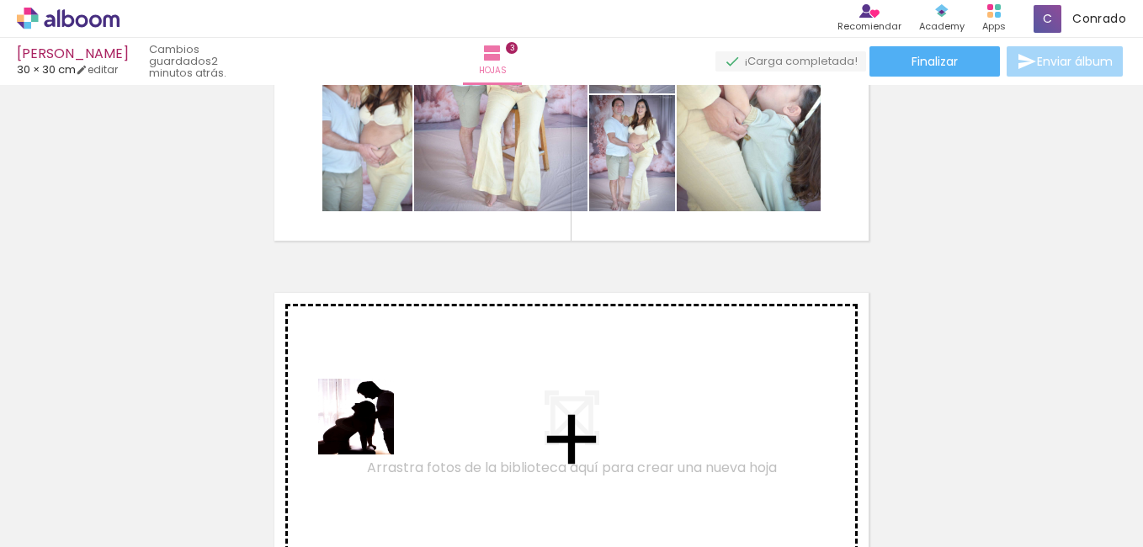
drag, startPoint x: 354, startPoint y: 505, endPoint x: 435, endPoint y: 467, distance: 89.2
click at [370, 403] on quentale-workspace at bounding box center [571, 273] width 1143 height 547
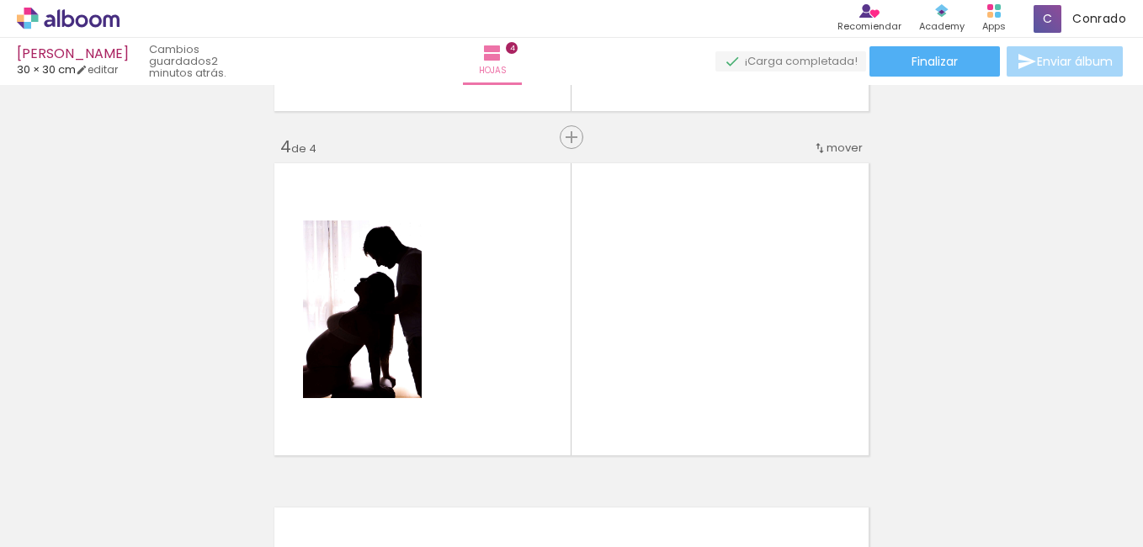
scroll to position [1054, 0]
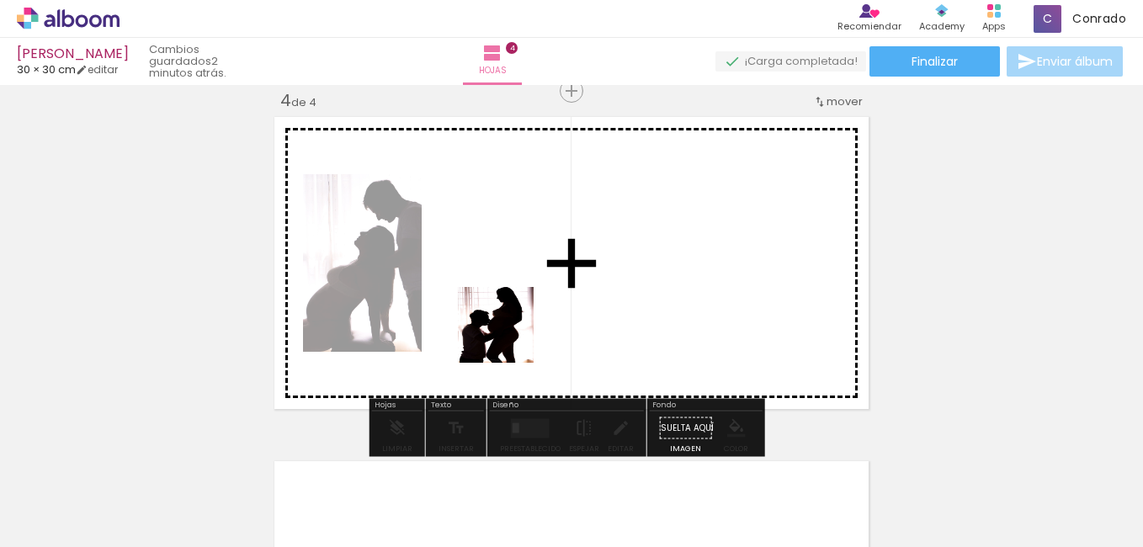
drag, startPoint x: 450, startPoint y: 499, endPoint x: 565, endPoint y: 421, distance: 139.3
click at [525, 308] on quentale-workspace at bounding box center [571, 273] width 1143 height 547
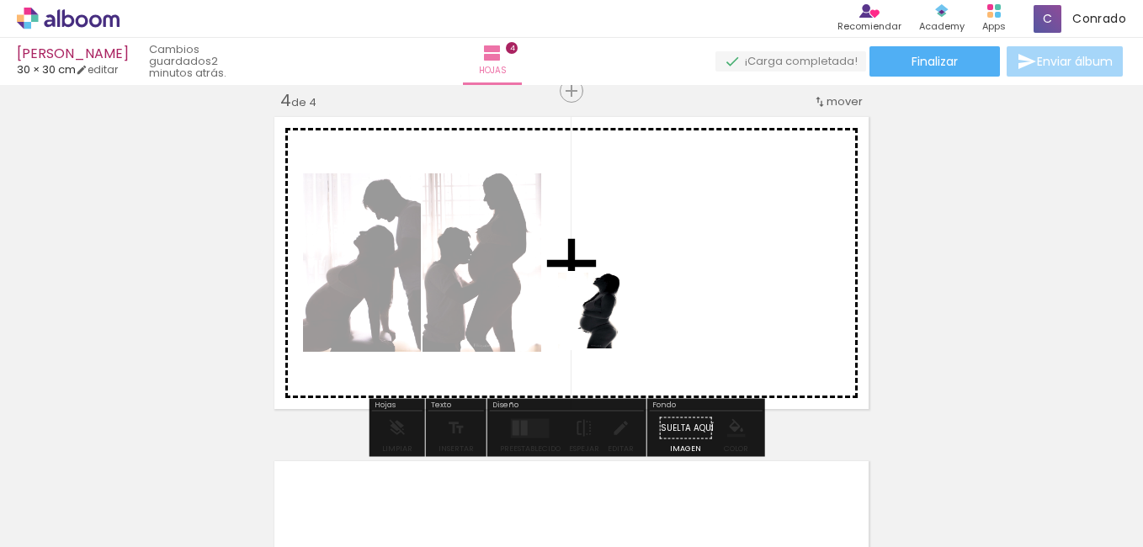
drag, startPoint x: 547, startPoint y: 495, endPoint x: 645, endPoint y: 456, distance: 105.8
click at [623, 303] on quentale-workspace at bounding box center [571, 273] width 1143 height 547
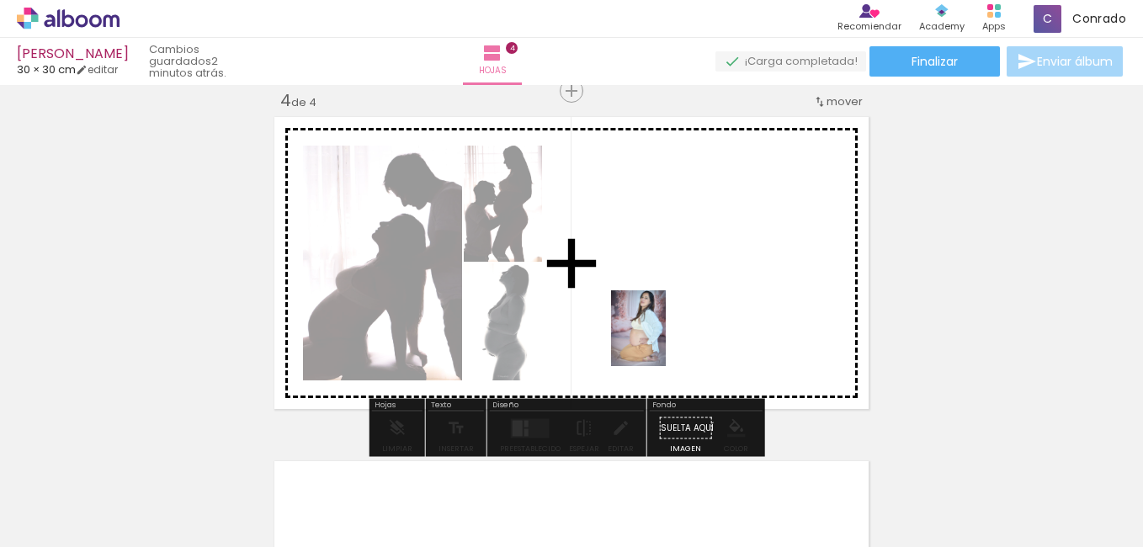
drag, startPoint x: 634, startPoint y: 496, endPoint x: 736, endPoint y: 470, distance: 104.9
click at [662, 342] on quentale-workspace at bounding box center [571, 273] width 1143 height 547
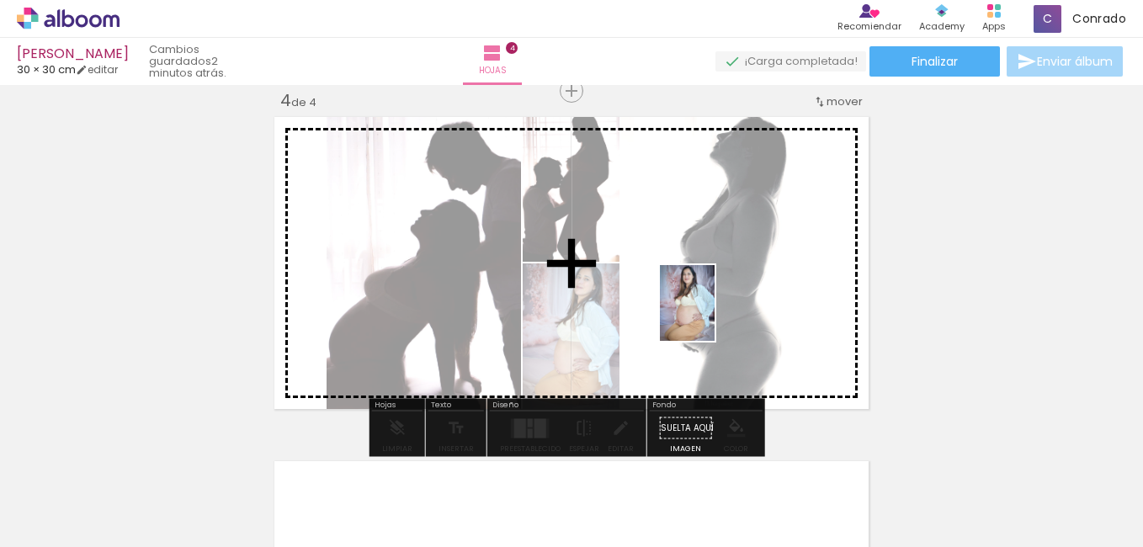
drag, startPoint x: 731, startPoint y: 506, endPoint x: 709, endPoint y: 311, distance: 196.5
click at [709, 311] on quentale-workspace at bounding box center [571, 273] width 1143 height 547
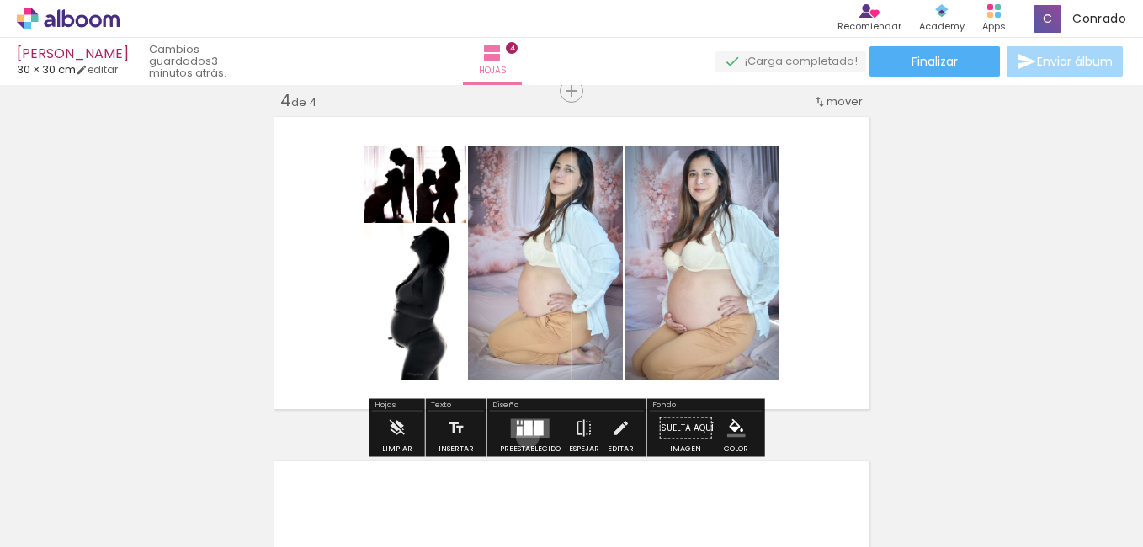
click at [523, 436] on quentale-layouter at bounding box center [530, 427] width 39 height 19
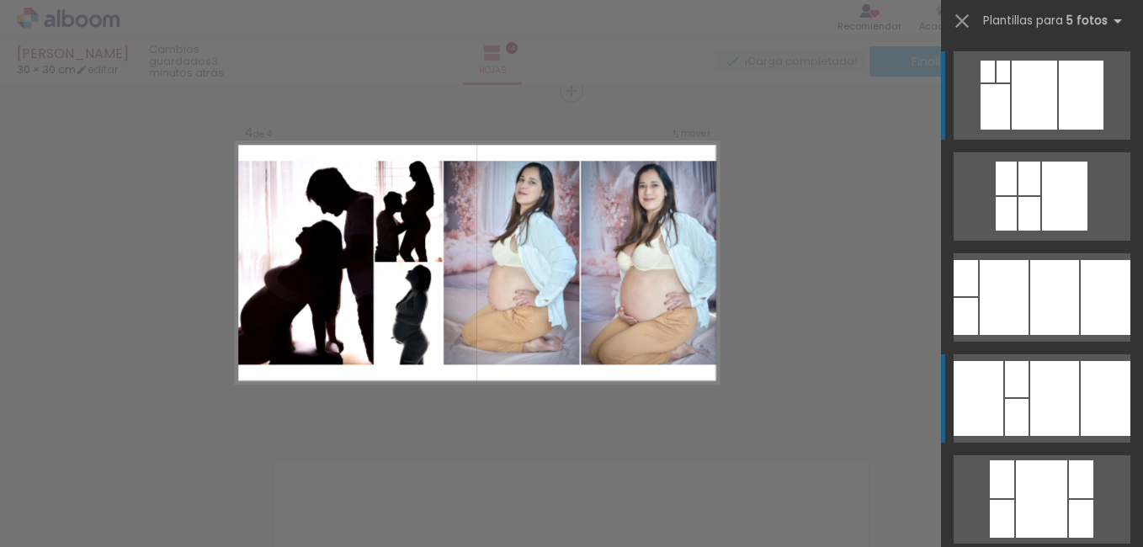
click at [1066, 391] on div at bounding box center [1054, 398] width 49 height 75
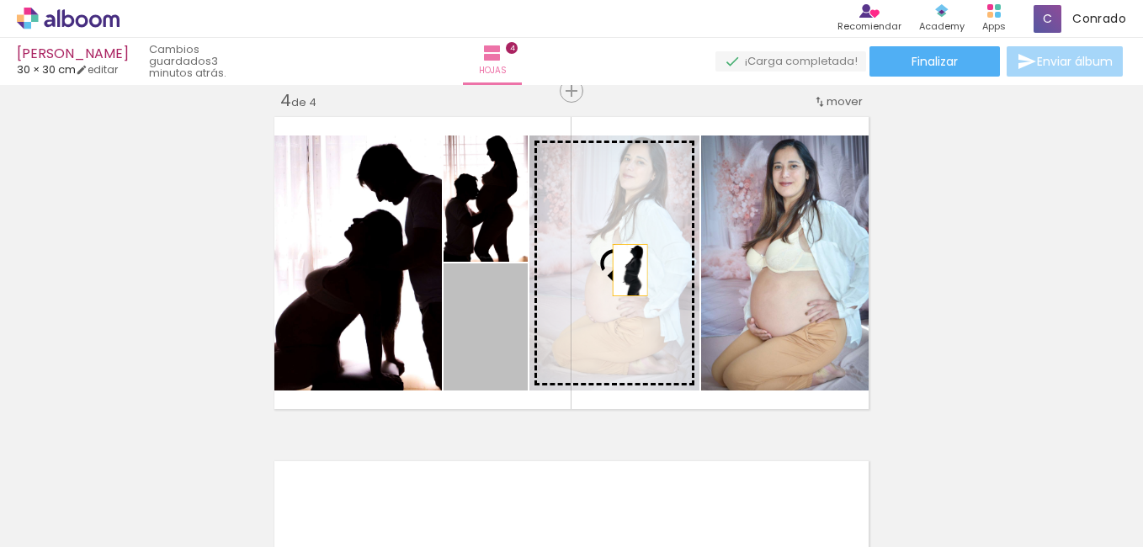
drag, startPoint x: 494, startPoint y: 356, endPoint x: 623, endPoint y: 268, distance: 155.7
click at [0, 0] on slot at bounding box center [0, 0] width 0 height 0
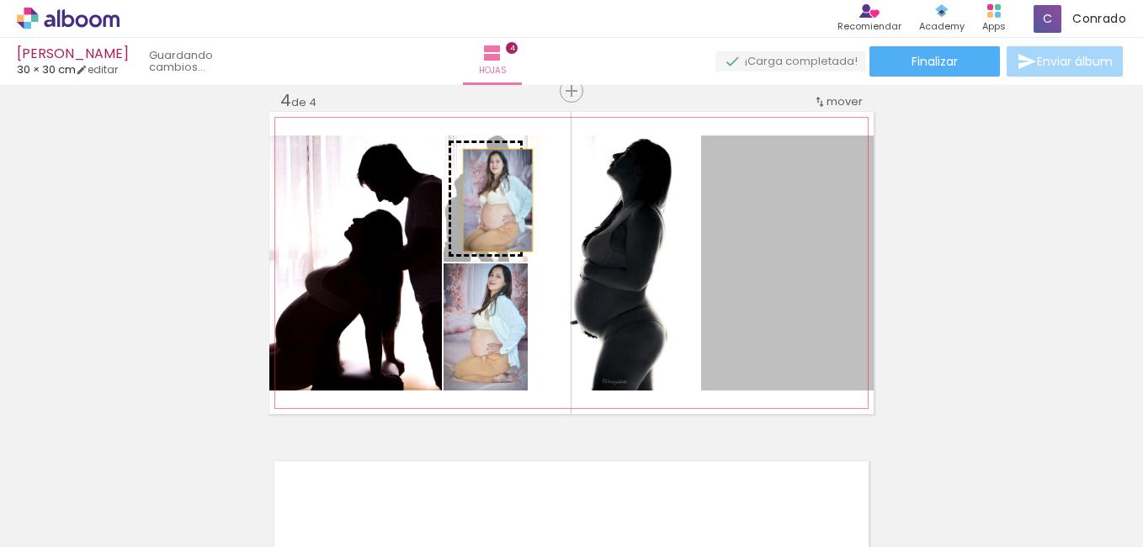
drag, startPoint x: 779, startPoint y: 209, endPoint x: 491, endPoint y: 200, distance: 287.9
click at [0, 0] on slot at bounding box center [0, 0] width 0 height 0
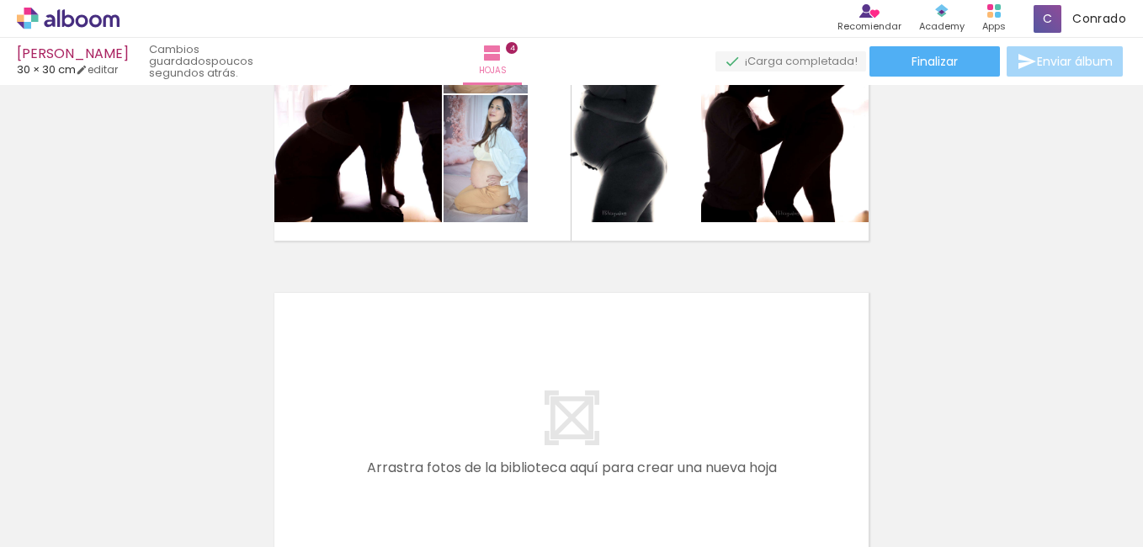
scroll to position [0, 1216]
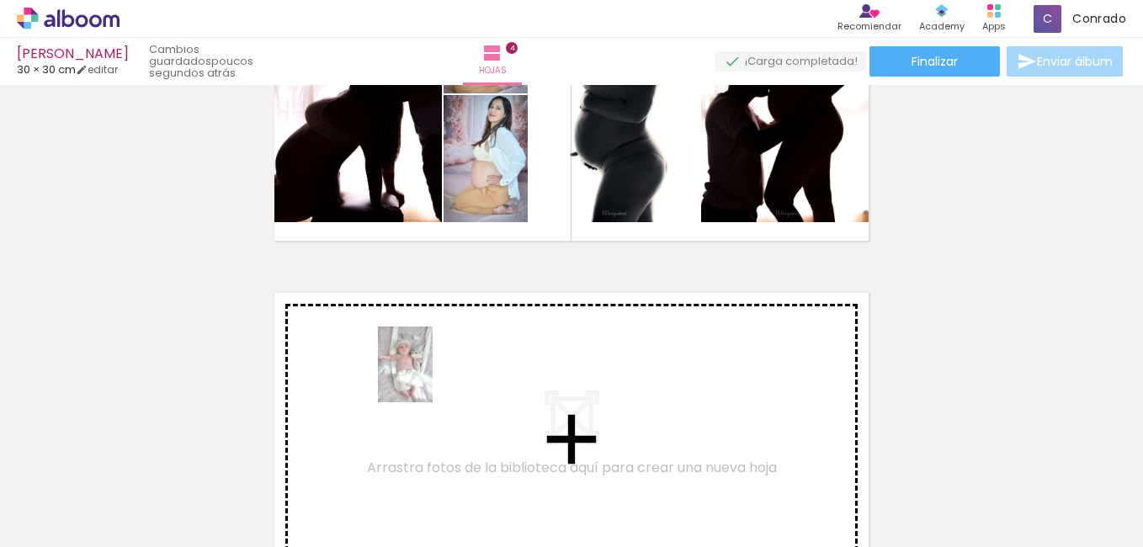
drag, startPoint x: 470, startPoint y: 497, endPoint x: 428, endPoint y: 377, distance: 127.5
click at [428, 377] on quentale-workspace at bounding box center [571, 273] width 1143 height 547
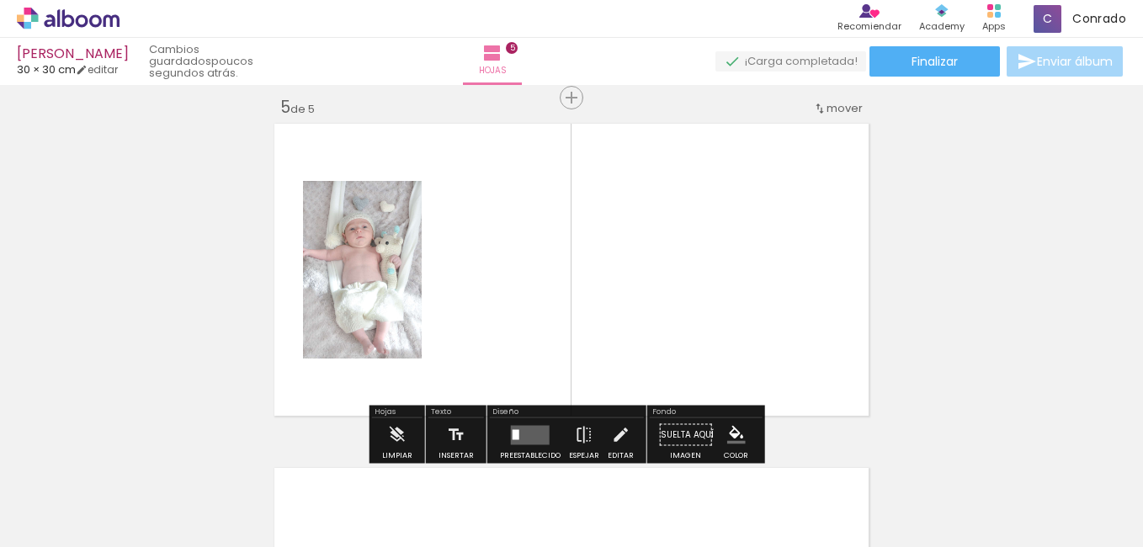
scroll to position [1399, 0]
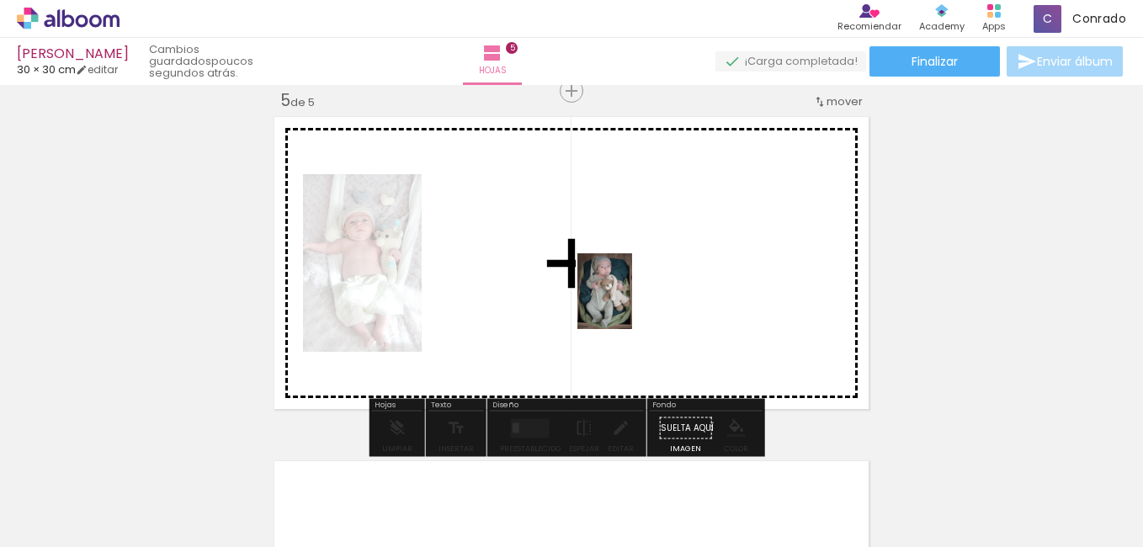
drag, startPoint x: 937, startPoint y: 504, endPoint x: 630, endPoint y: 298, distance: 369.2
click at [628, 303] on quentale-workspace at bounding box center [571, 273] width 1143 height 547
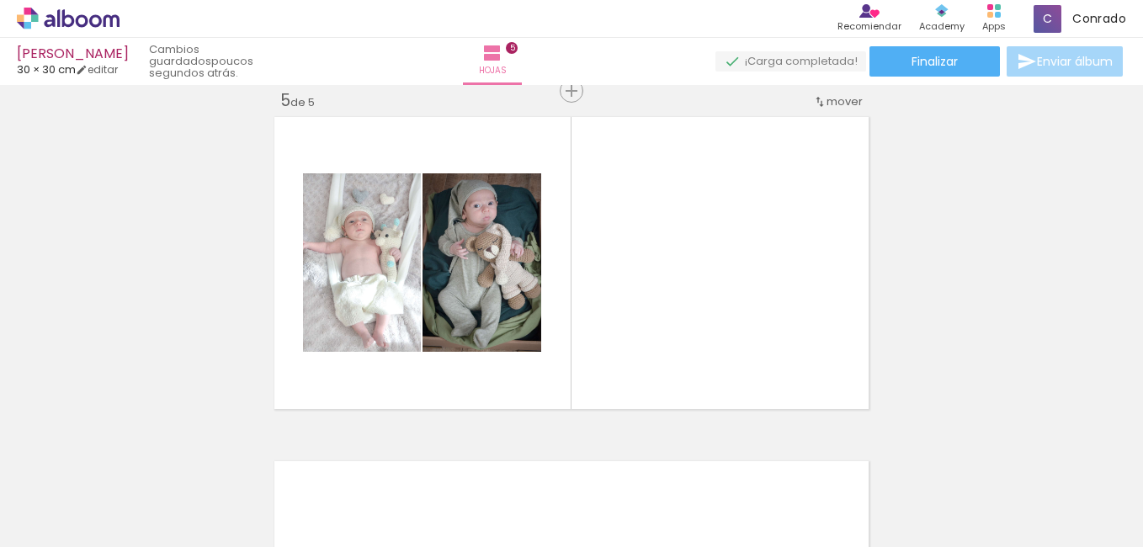
scroll to position [0, 1728]
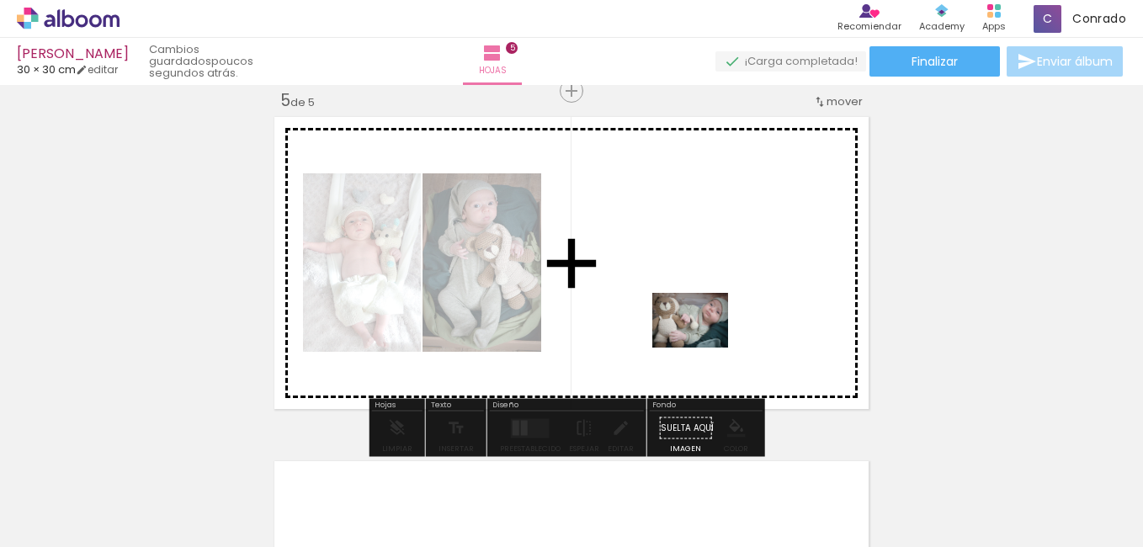
drag, startPoint x: 731, startPoint y: 490, endPoint x: 703, endPoint y: 343, distance: 149.2
click at [703, 343] on quentale-workspace at bounding box center [571, 273] width 1143 height 547
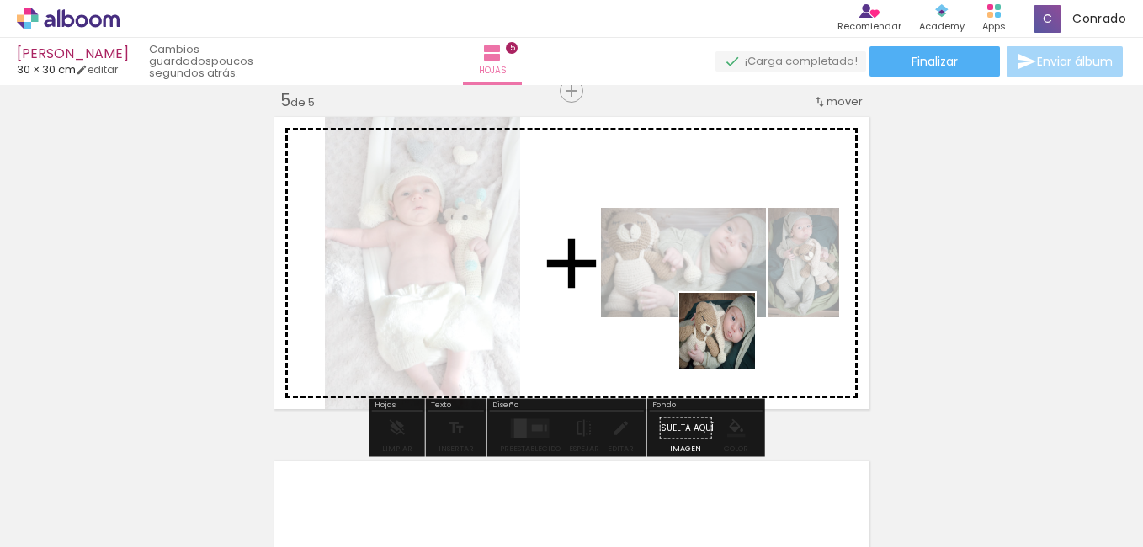
drag, startPoint x: 1001, startPoint y: 491, endPoint x: 730, endPoint y: 343, distance: 309.1
click at [730, 342] on quentale-workspace at bounding box center [571, 273] width 1143 height 547
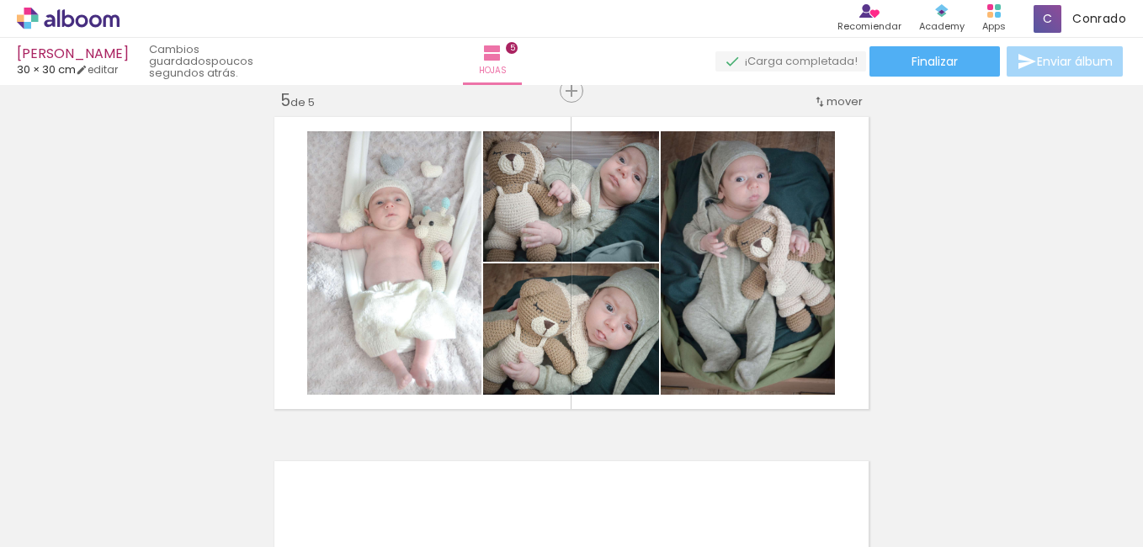
scroll to position [0, 2493]
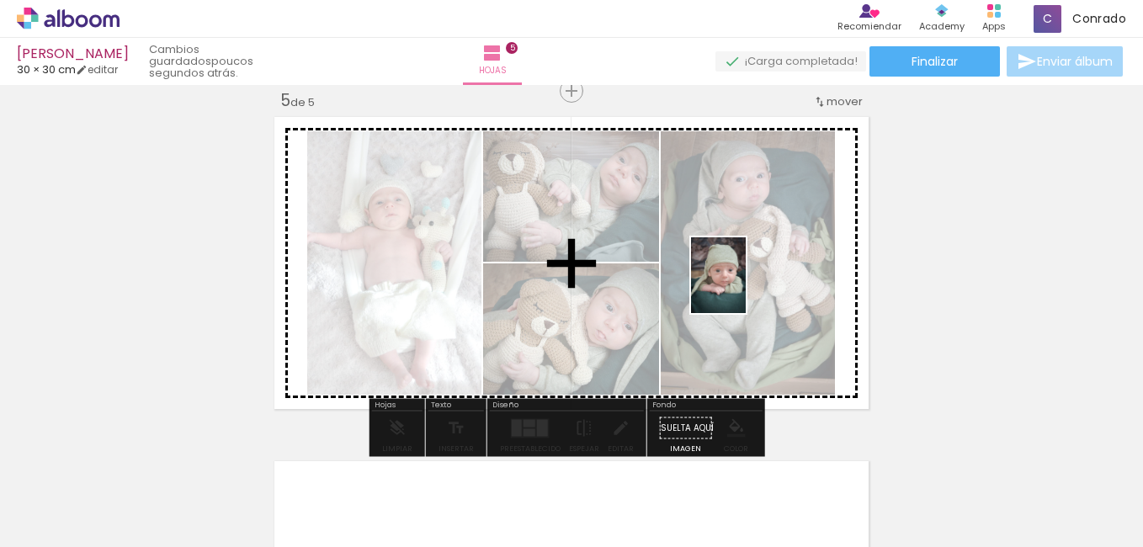
drag, startPoint x: 880, startPoint y: 498, endPoint x: 741, endPoint y: 288, distance: 252.1
click at [741, 288] on quentale-workspace at bounding box center [571, 273] width 1143 height 547
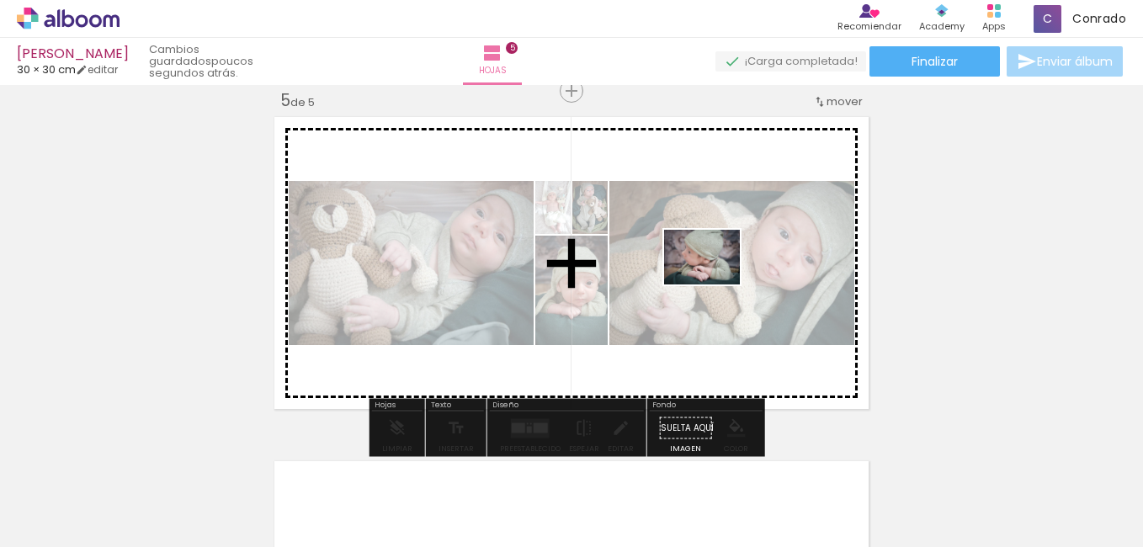
drag, startPoint x: 990, startPoint y: 501, endPoint x: 714, endPoint y: 280, distance: 353.9
click at [714, 279] on quentale-workspace at bounding box center [571, 273] width 1143 height 547
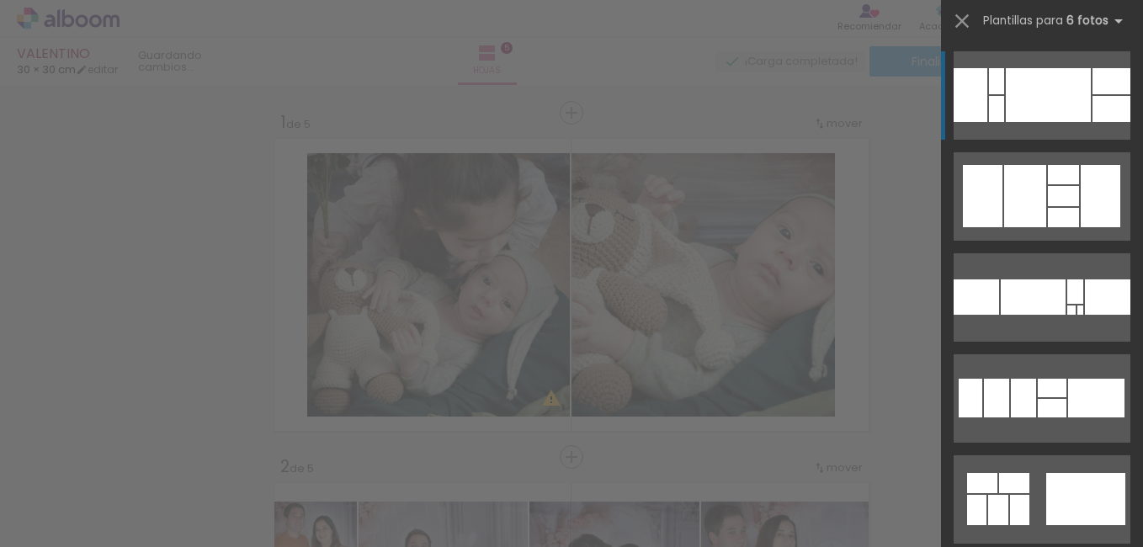
scroll to position [1399, 0]
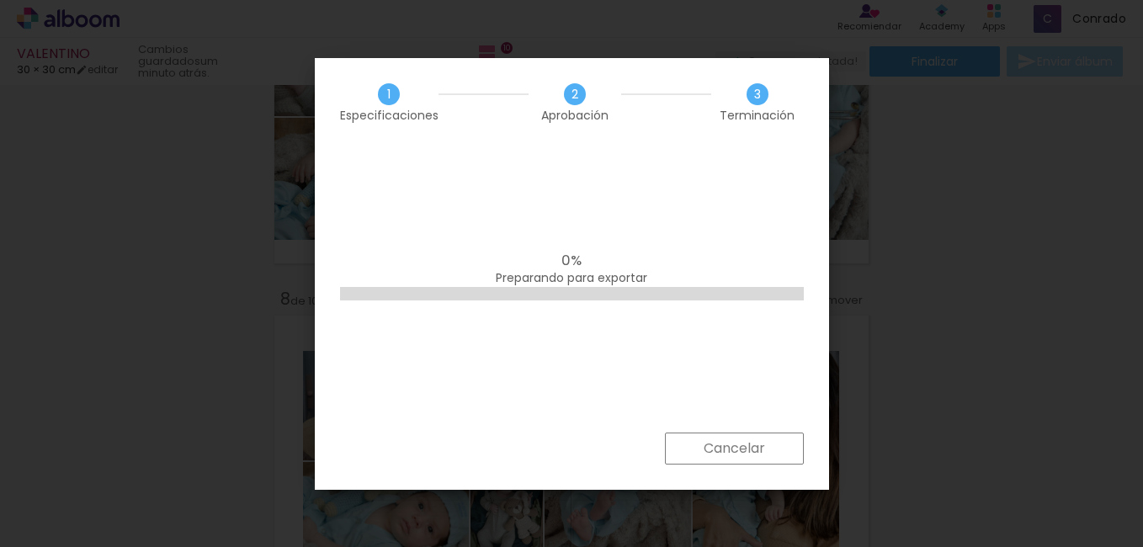
scroll to position [438, 0]
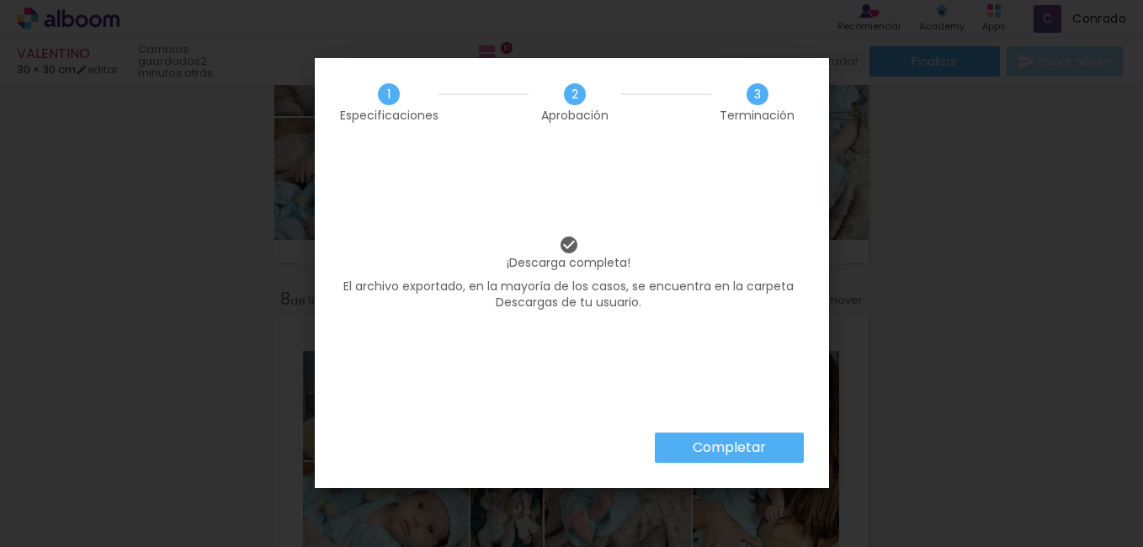
click at [0, 0] on slot "Completar" at bounding box center [0, 0] width 0 height 0
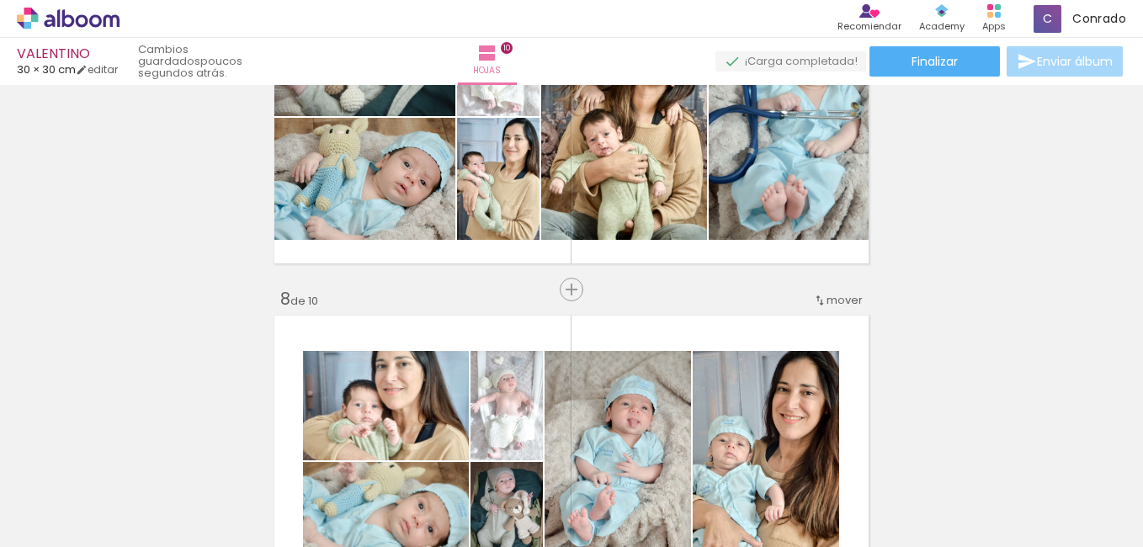
scroll to position [438, 0]
